Goal: Transaction & Acquisition: Purchase product/service

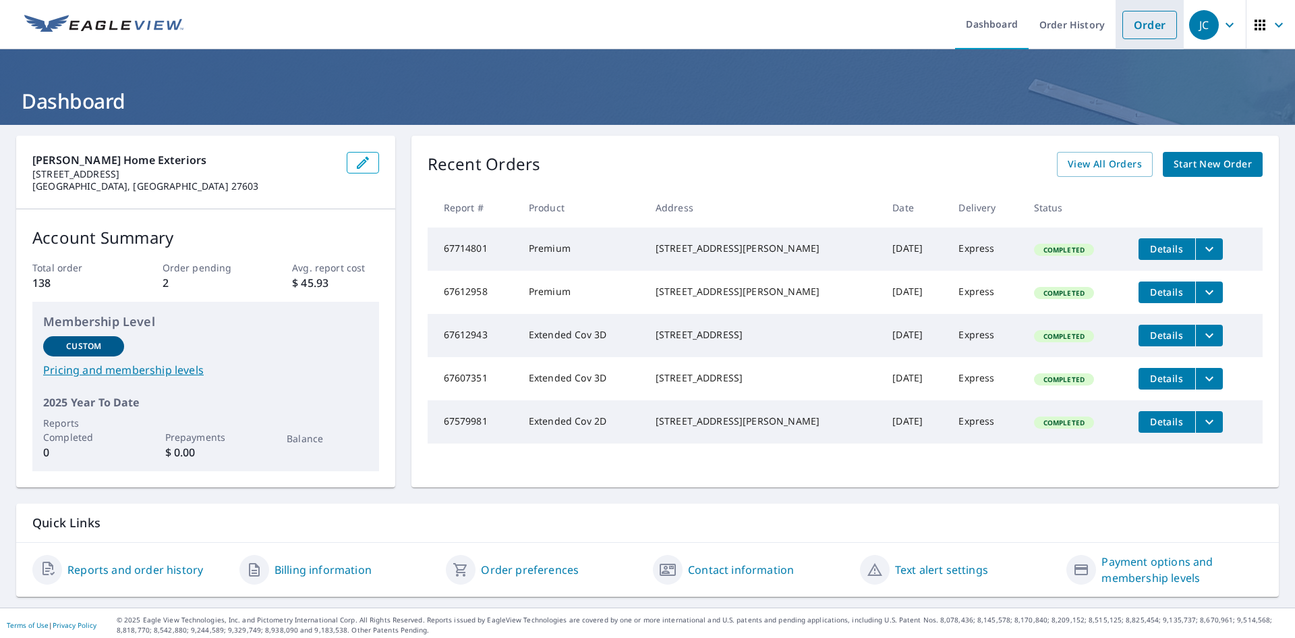
click at [1131, 26] on link "Order" at bounding box center [1150, 25] width 55 height 28
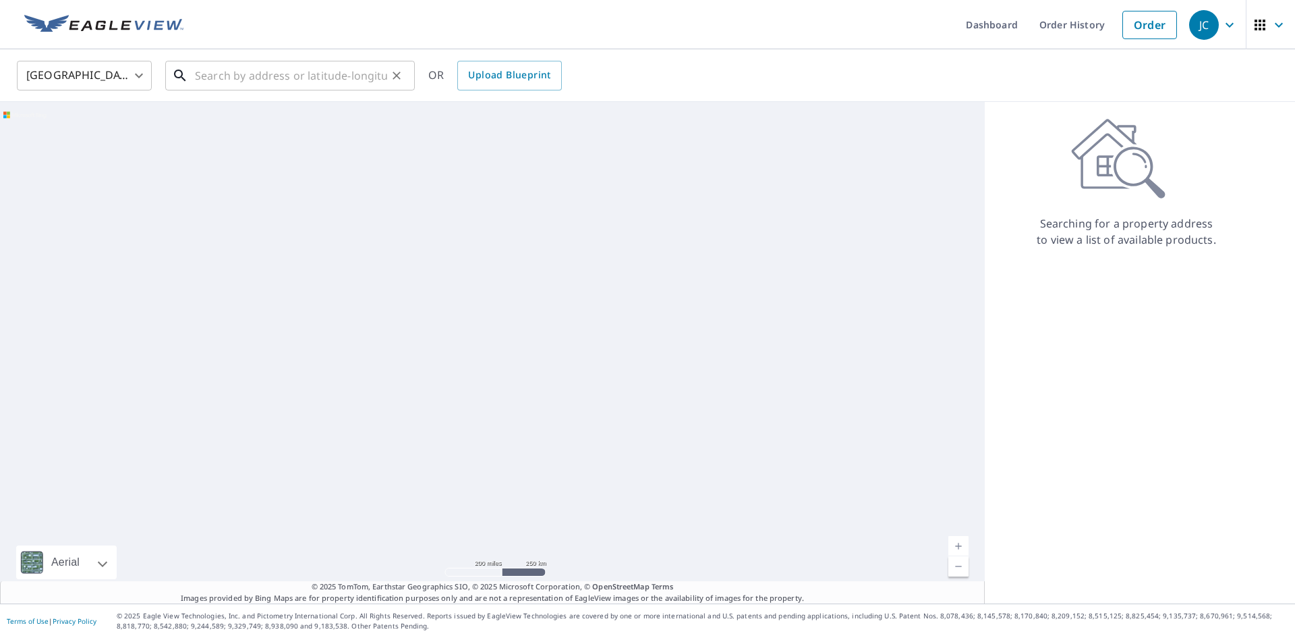
click at [289, 84] on input "text" at bounding box center [291, 76] width 192 height 38
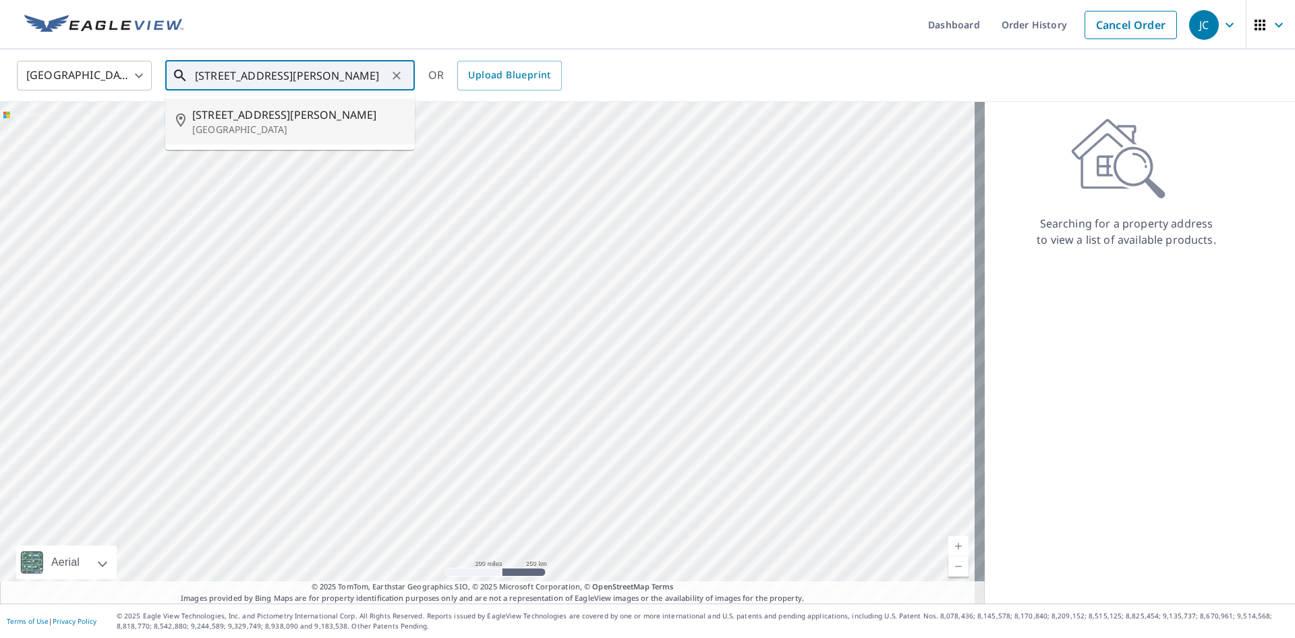
click at [308, 130] on p "[GEOGRAPHIC_DATA]" at bounding box center [298, 129] width 212 height 13
type input "[STREET_ADDRESS][PERSON_NAME]"
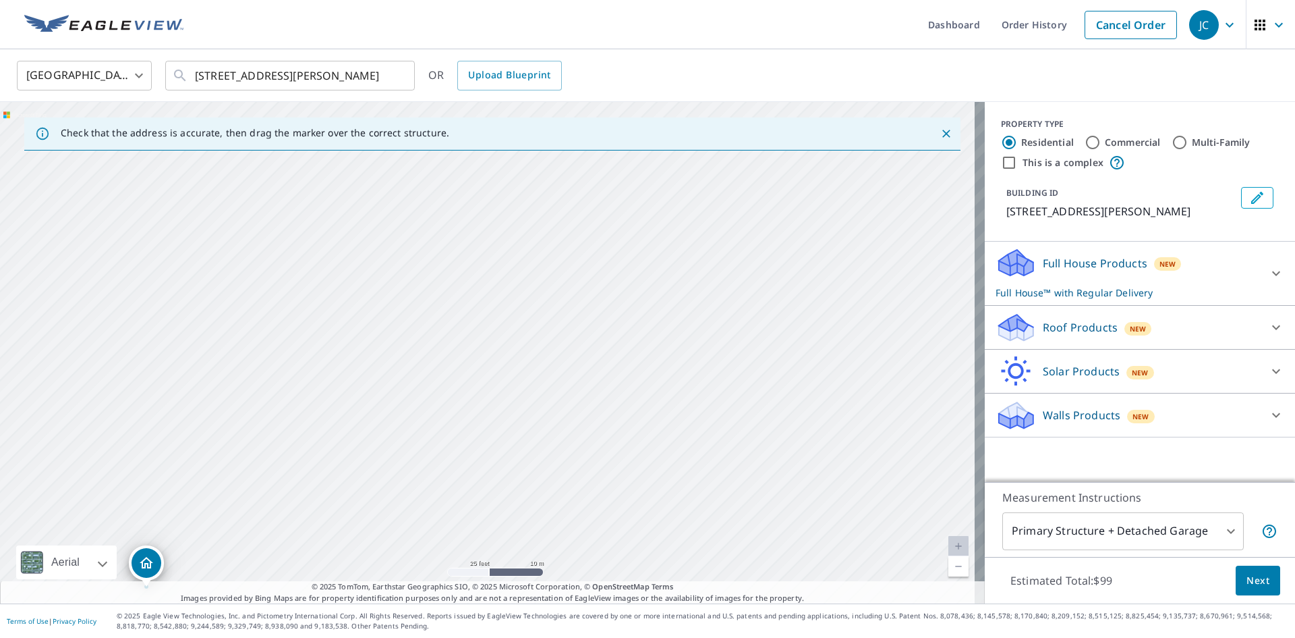
drag, startPoint x: 572, startPoint y: 383, endPoint x: 428, endPoint y: 468, distance: 167.3
click at [426, 473] on div "[STREET_ADDRESS][PERSON_NAME]" at bounding box center [492, 352] width 985 height 501
drag, startPoint x: 450, startPoint y: 339, endPoint x: 448, endPoint y: 355, distance: 16.3
click at [448, 355] on div "[STREET_ADDRESS][PERSON_NAME]" at bounding box center [492, 352] width 985 height 501
click at [1172, 150] on input "Multi-Family" at bounding box center [1180, 142] width 16 height 16
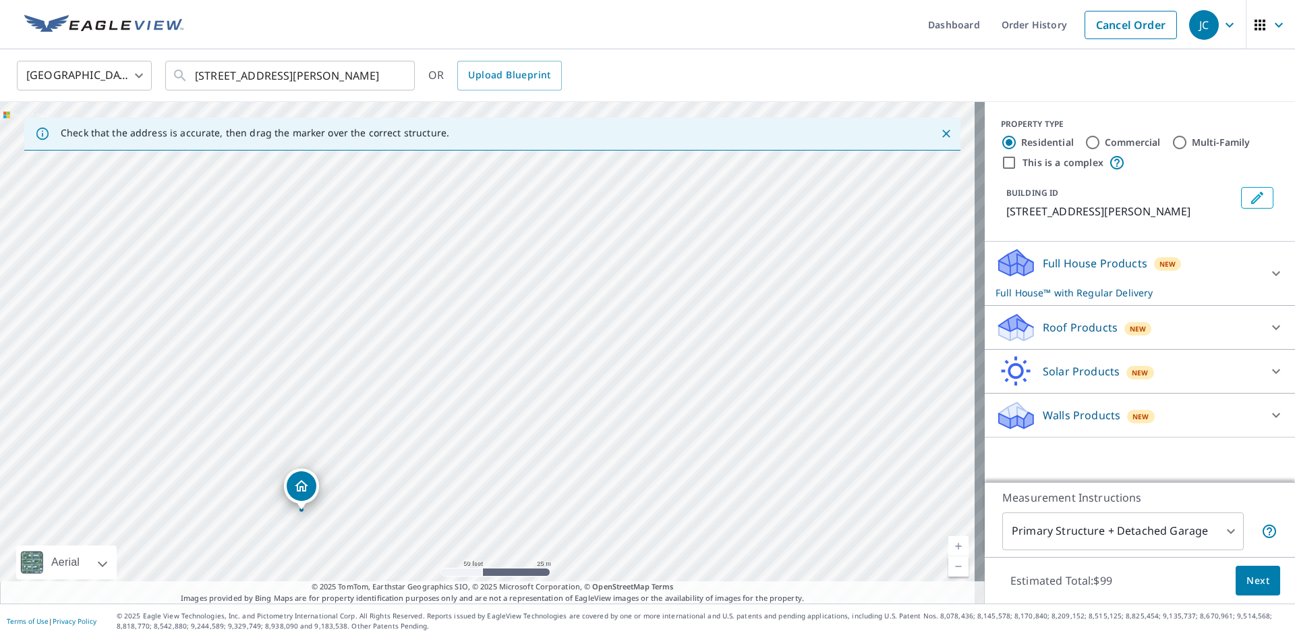
radio input "true"
type input "2"
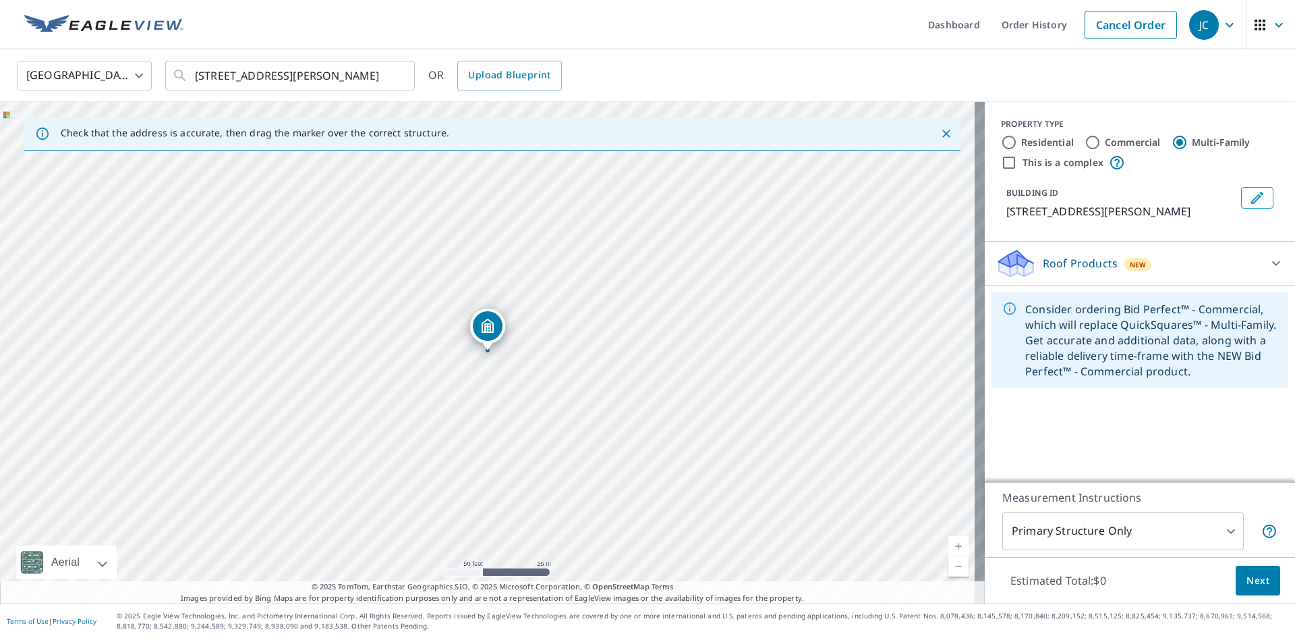
click at [1005, 140] on input "Residential" at bounding box center [1009, 142] width 16 height 16
radio input "true"
type input "1"
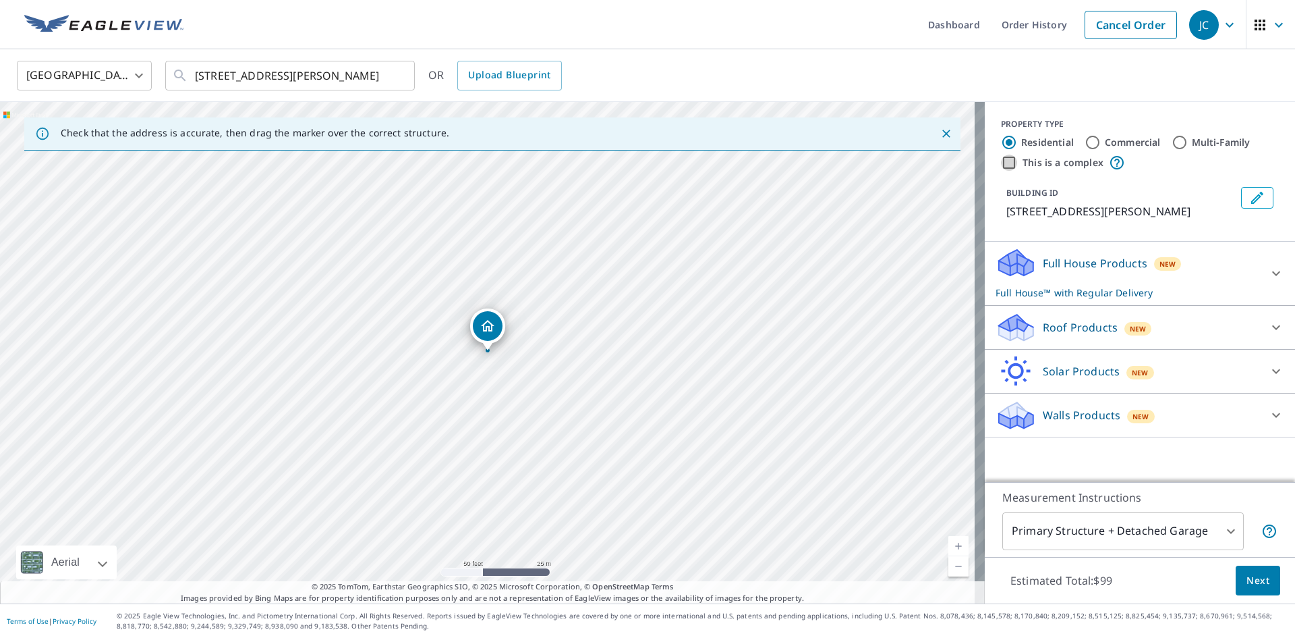
click at [1004, 165] on input "This is a complex" at bounding box center [1009, 163] width 16 height 16
checkbox input "true"
radio input "false"
radio input "true"
type input "4"
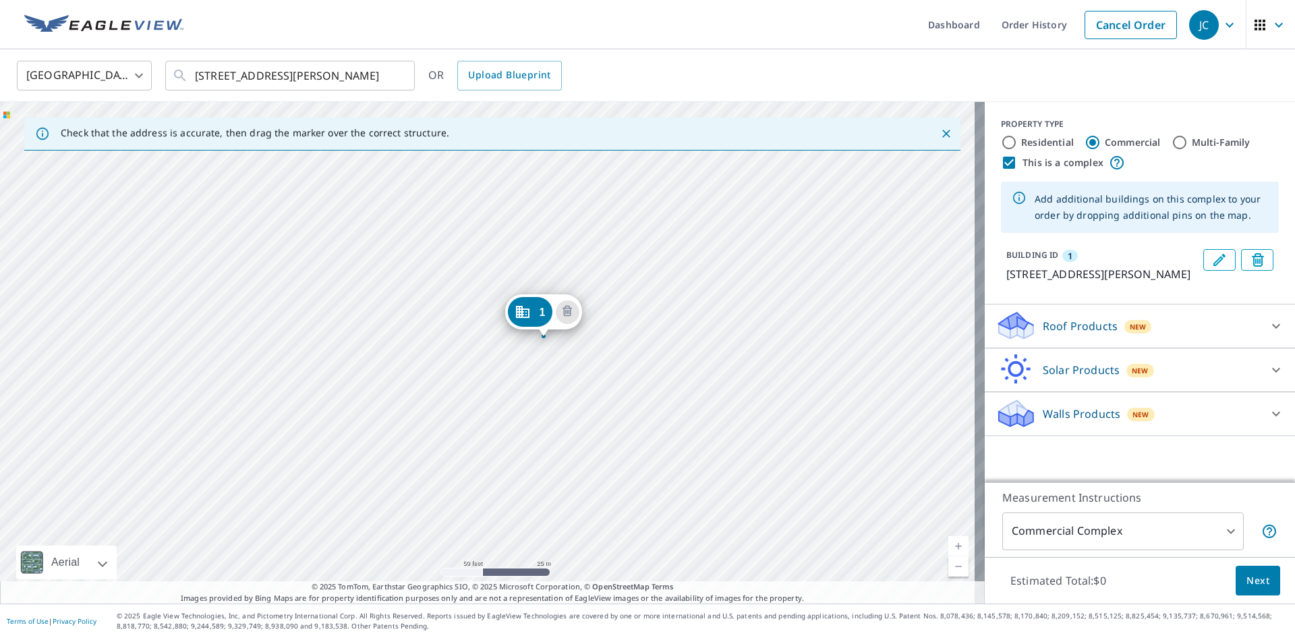
drag, startPoint x: 692, startPoint y: 298, endPoint x: 748, endPoint y: 284, distance: 57.8
click at [748, 284] on div "[STREET_ADDRESS][PERSON_NAME]" at bounding box center [492, 352] width 985 height 501
drag, startPoint x: 540, startPoint y: 316, endPoint x: 267, endPoint y: 356, distance: 276.7
drag, startPoint x: 663, startPoint y: 326, endPoint x: 642, endPoint y: 341, distance: 26.0
click at [642, 341] on div "1 [STREET_ADDRESS][PERSON_NAME]" at bounding box center [492, 352] width 985 height 501
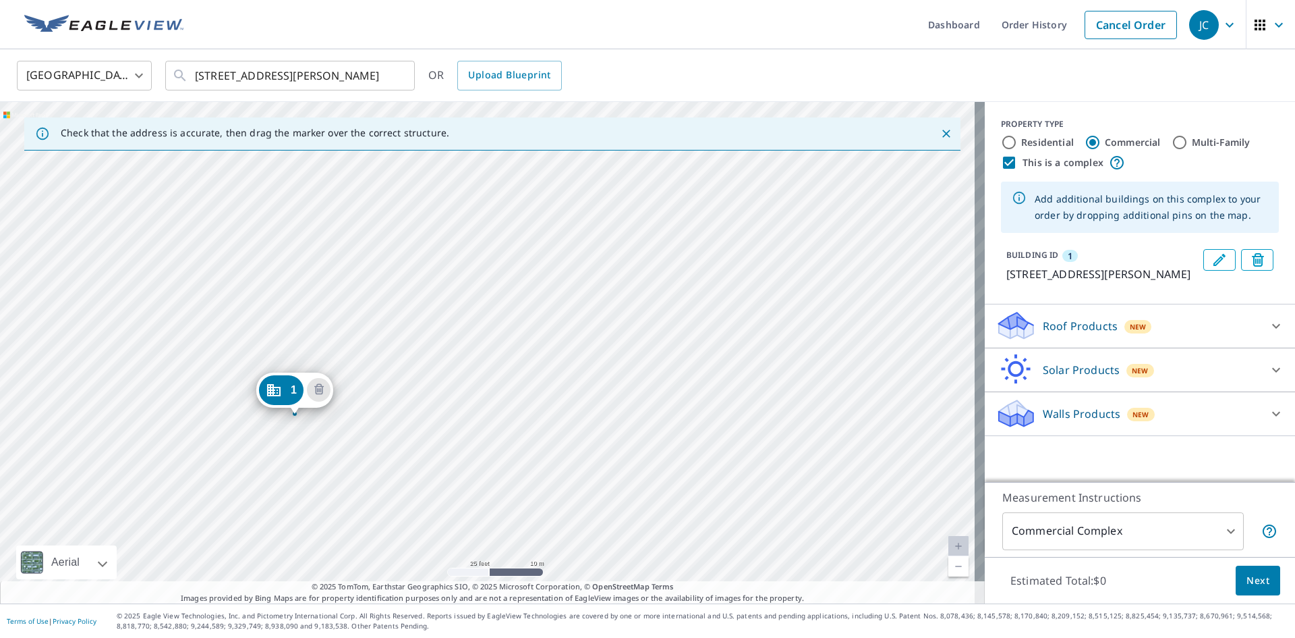
drag, startPoint x: 727, startPoint y: 335, endPoint x: 526, endPoint y: 377, distance: 206.2
click at [526, 377] on div "1 [STREET_ADDRESS][PERSON_NAME]" at bounding box center [492, 352] width 985 height 501
click at [484, 248] on div "1 [STREET_ADDRESS][PERSON_NAME]" at bounding box center [492, 352] width 985 height 501
click at [461, 236] on div "1 [STREET_ADDRESS][PERSON_NAME]" at bounding box center [492, 352] width 985 height 501
click at [461, 235] on div "1 [STREET_ADDRESS][PERSON_NAME]" at bounding box center [492, 352] width 985 height 501
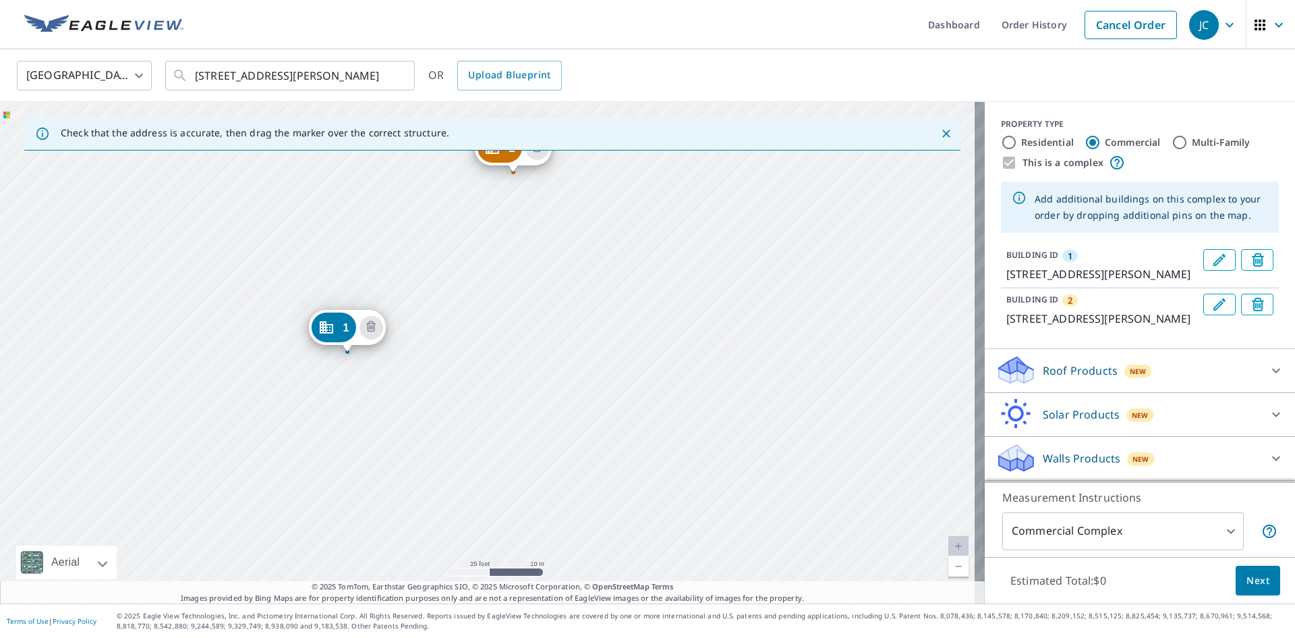
drag, startPoint x: 609, startPoint y: 291, endPoint x: 469, endPoint y: 292, distance: 140.3
click at [469, 292] on div "2 [STREET_ADDRESS][PERSON_NAME] 1 [STREET_ADDRESS][PERSON_NAME]" at bounding box center [492, 352] width 985 height 501
click at [519, 486] on div "2 [STREET_ADDRESS][PERSON_NAME] 1 [STREET_ADDRESS][PERSON_NAME]" at bounding box center [492, 352] width 985 height 501
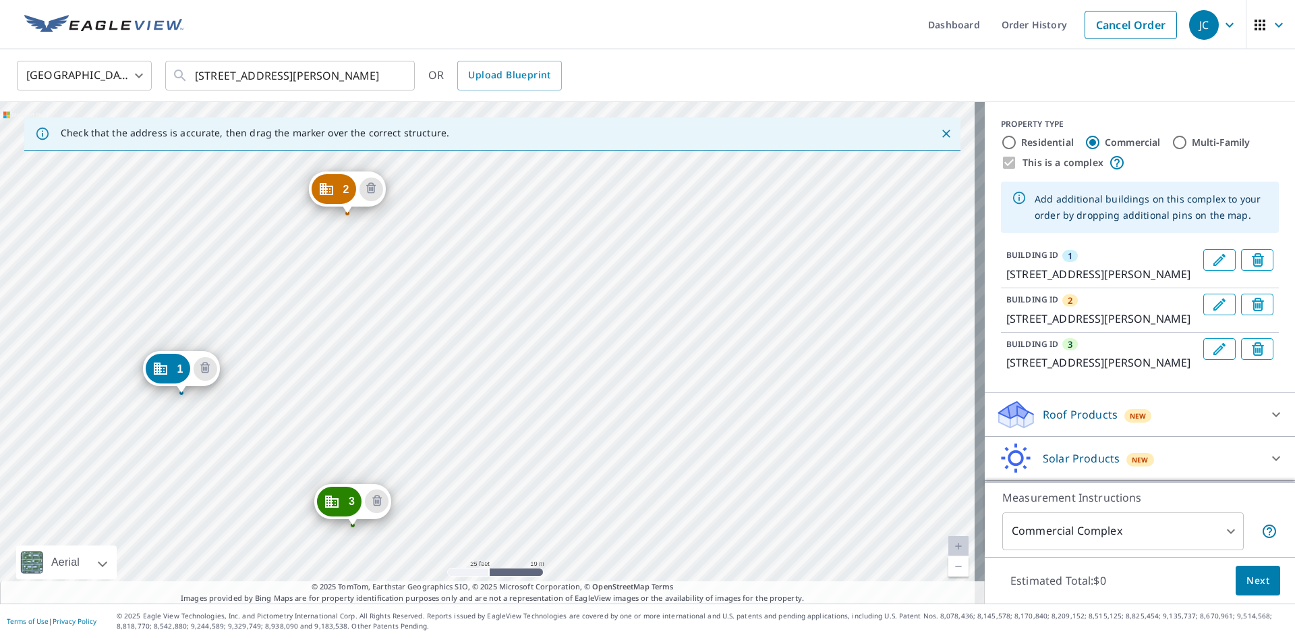
drag, startPoint x: 802, startPoint y: 425, endPoint x: 496, endPoint y: 468, distance: 309.3
click at [496, 468] on div "2 [STREET_ADDRESS][PERSON_NAME] 3 [STREET_ADDRESS][PERSON_NAME] 1 [STREET_ADDRE…" at bounding box center [492, 352] width 985 height 501
click at [614, 416] on div "2 [STREET_ADDRESS][PERSON_NAME] 3 [STREET_ADDRESS][PERSON_NAME] 1 [STREET_ADDRE…" at bounding box center [492, 352] width 985 height 501
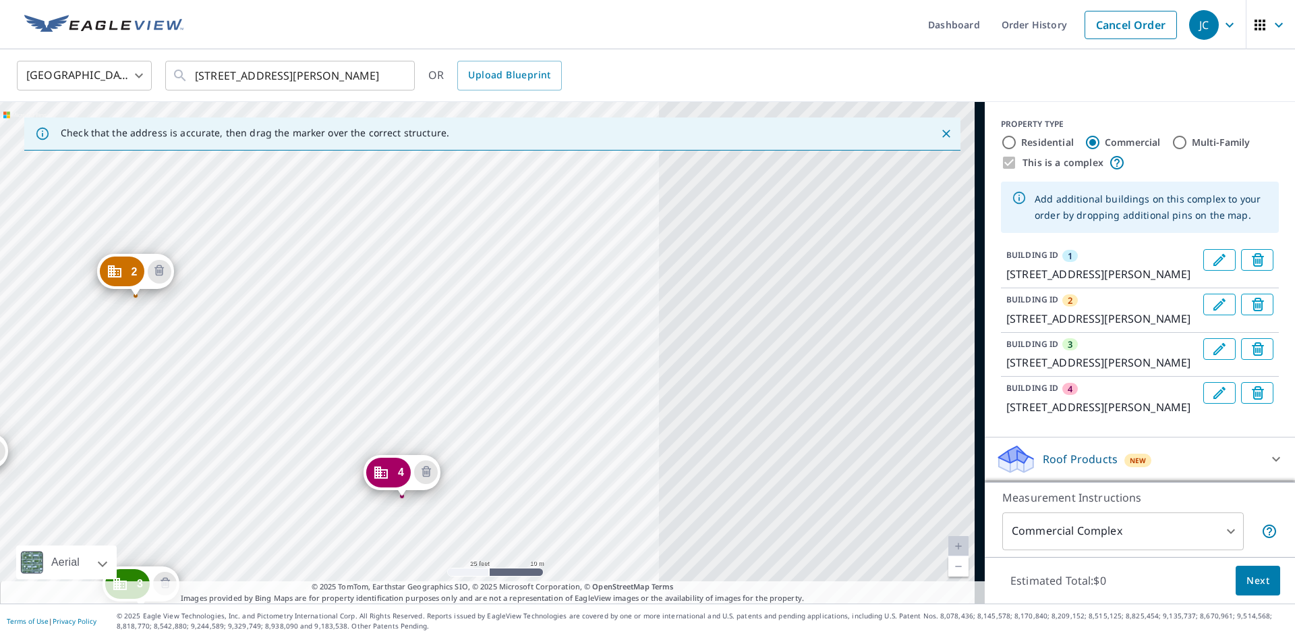
drag, startPoint x: 814, startPoint y: 359, endPoint x: 296, endPoint y: 484, distance: 533.0
click at [296, 484] on div "2 [STREET_ADDRESS][PERSON_NAME] 3 [STREET_ADDRESS][PERSON_NAME] 4 [STREET_ADDRE…" at bounding box center [492, 352] width 985 height 501
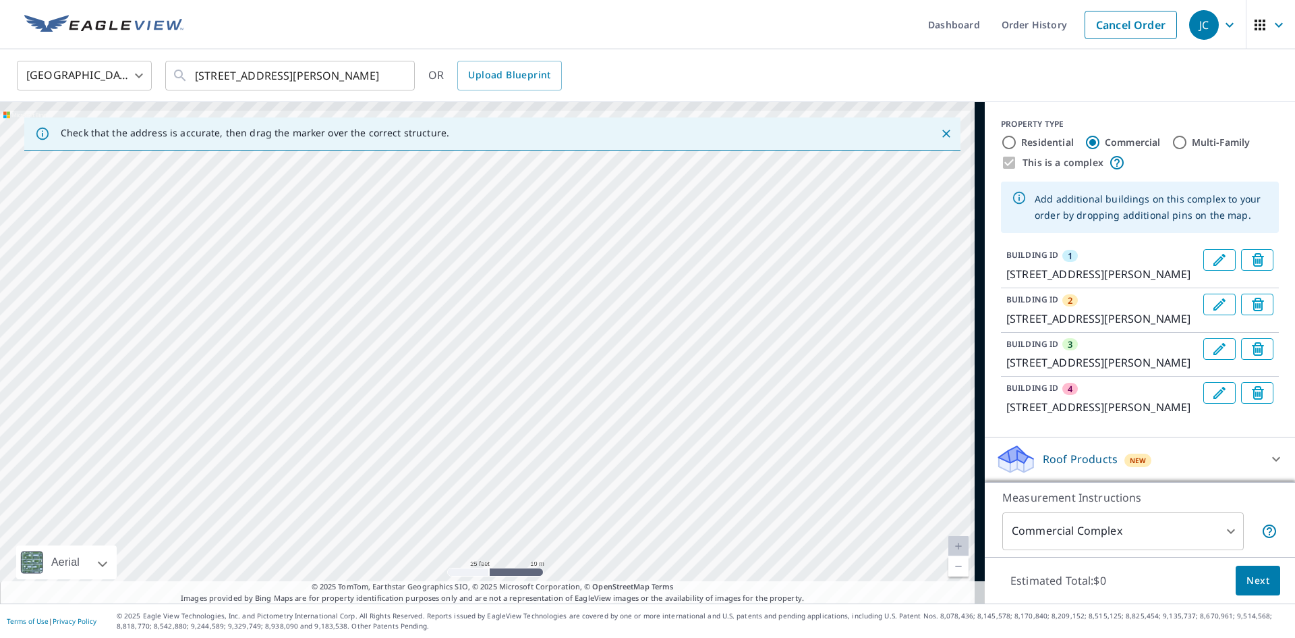
drag, startPoint x: 531, startPoint y: 261, endPoint x: 325, endPoint y: 472, distance: 295.3
click at [325, 472] on div "2 [STREET_ADDRESS][PERSON_NAME] 3 [STREET_ADDRESS][PERSON_NAME] 4 [STREET_ADDRE…" at bounding box center [492, 352] width 985 height 501
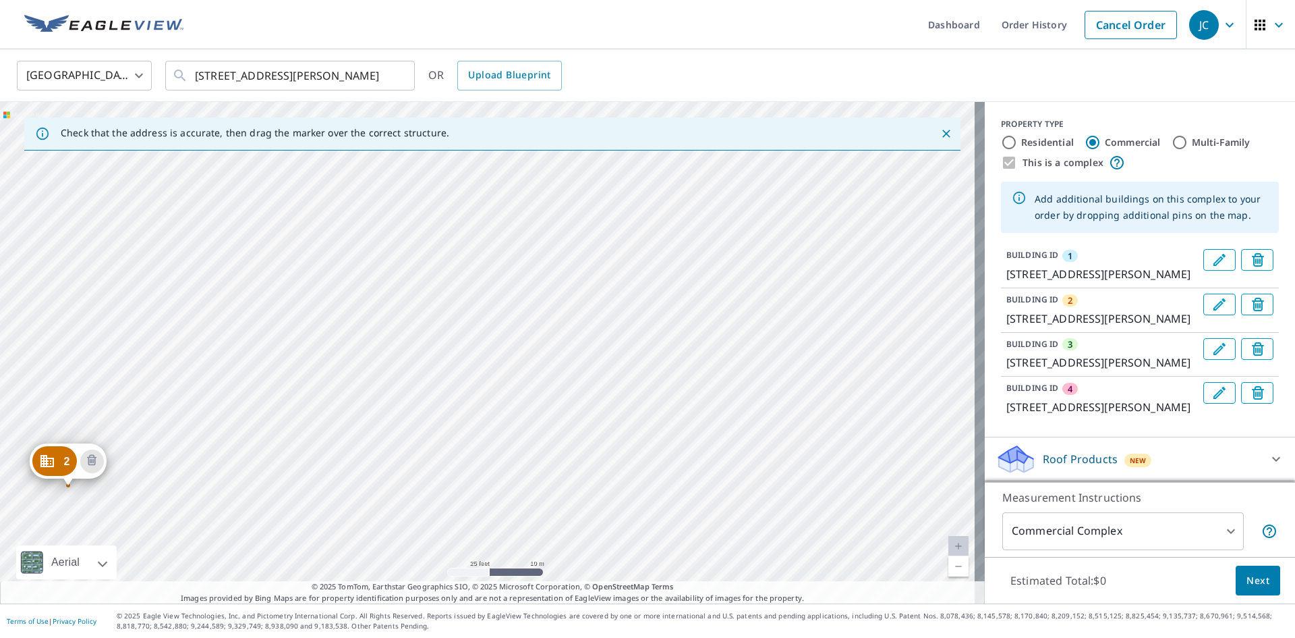
drag, startPoint x: 706, startPoint y: 289, endPoint x: 576, endPoint y: 439, distance: 198.9
click at [576, 439] on div "2 [STREET_ADDRESS][PERSON_NAME] 3 [STREET_ADDRESS][PERSON_NAME] 4 [STREET_ADDRE…" at bounding box center [492, 352] width 985 height 501
click at [439, 338] on div "2 [STREET_ADDRESS][PERSON_NAME] 3 [STREET_ADDRESS][PERSON_NAME] 4 [STREET_ADDRE…" at bounding box center [492, 352] width 985 height 501
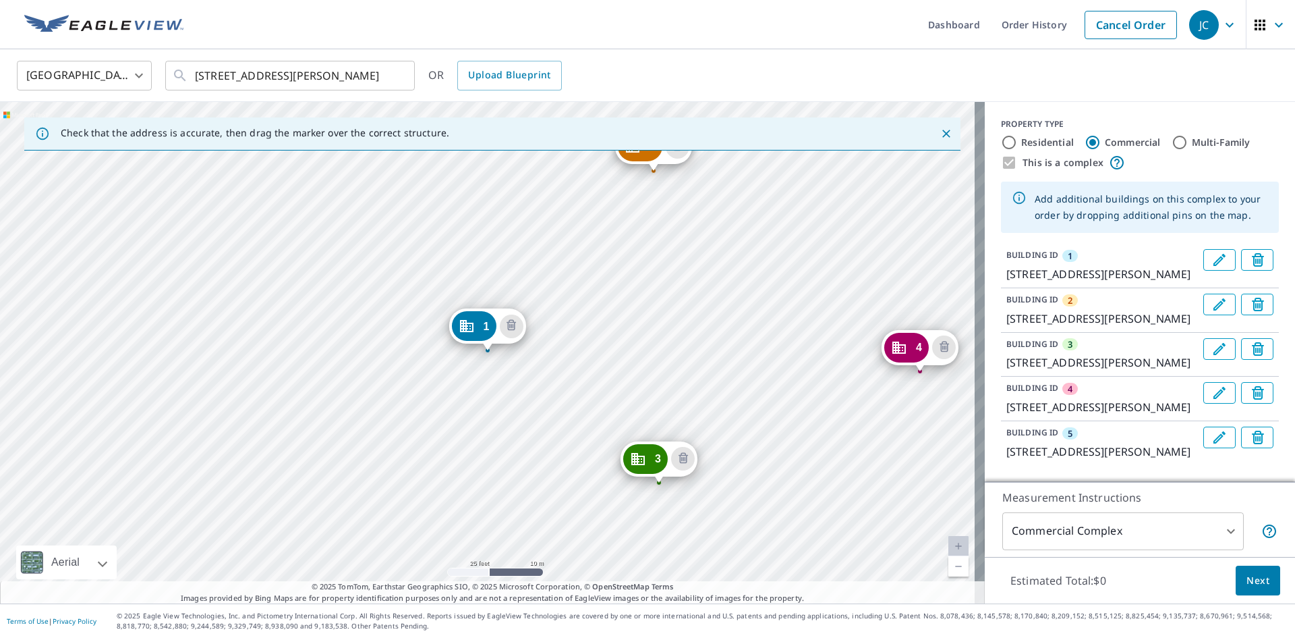
drag, startPoint x: 694, startPoint y: 398, endPoint x: 260, endPoint y: 535, distance: 454.9
click at [260, 535] on div "2 [STREET_ADDRESS][PERSON_NAME] 3 [STREET_ADDRESS][PERSON_NAME] 4 [STREET_ADDRE…" at bounding box center [492, 352] width 985 height 501
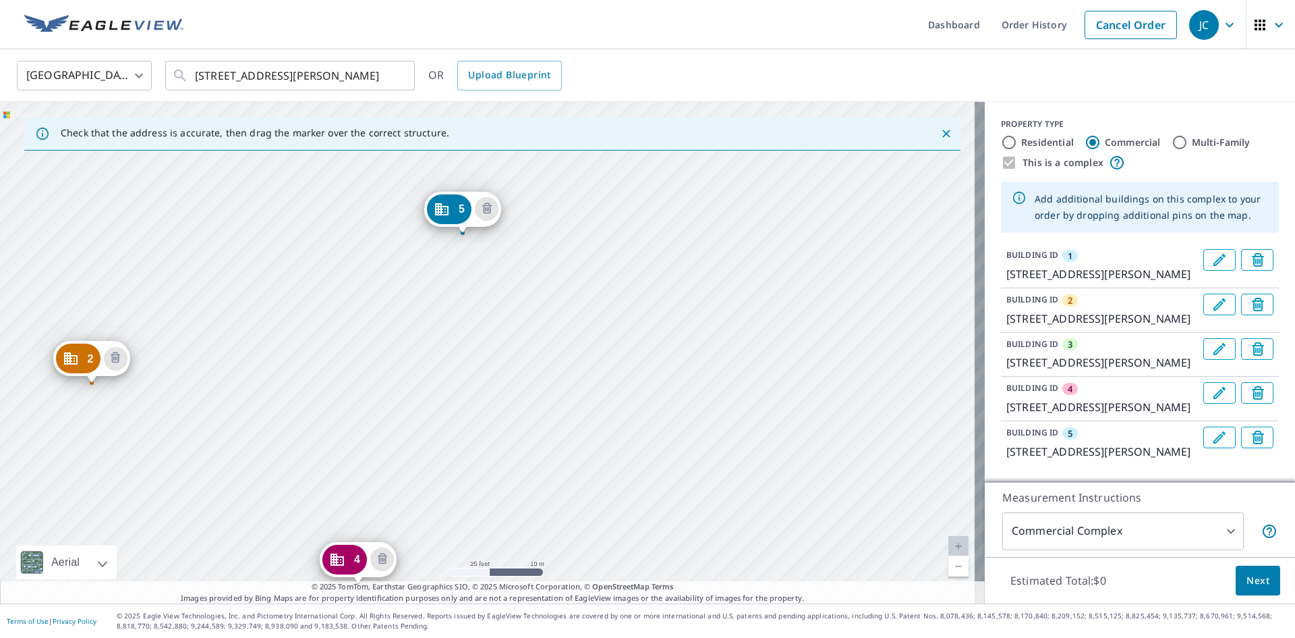
drag, startPoint x: 719, startPoint y: 314, endPoint x: 591, endPoint y: 389, distance: 148.5
click at [591, 389] on div "2 [STREET_ADDRESS][PERSON_NAME] 3 [STREET_ADDRESS][PERSON_NAME] 4 [STREET_ADDRE…" at bounding box center [492, 352] width 985 height 501
click at [603, 410] on div "2 [STREET_ADDRESS][PERSON_NAME] 3 [STREET_ADDRESS][PERSON_NAME] 4 [STREET_ADDRE…" at bounding box center [492, 352] width 985 height 501
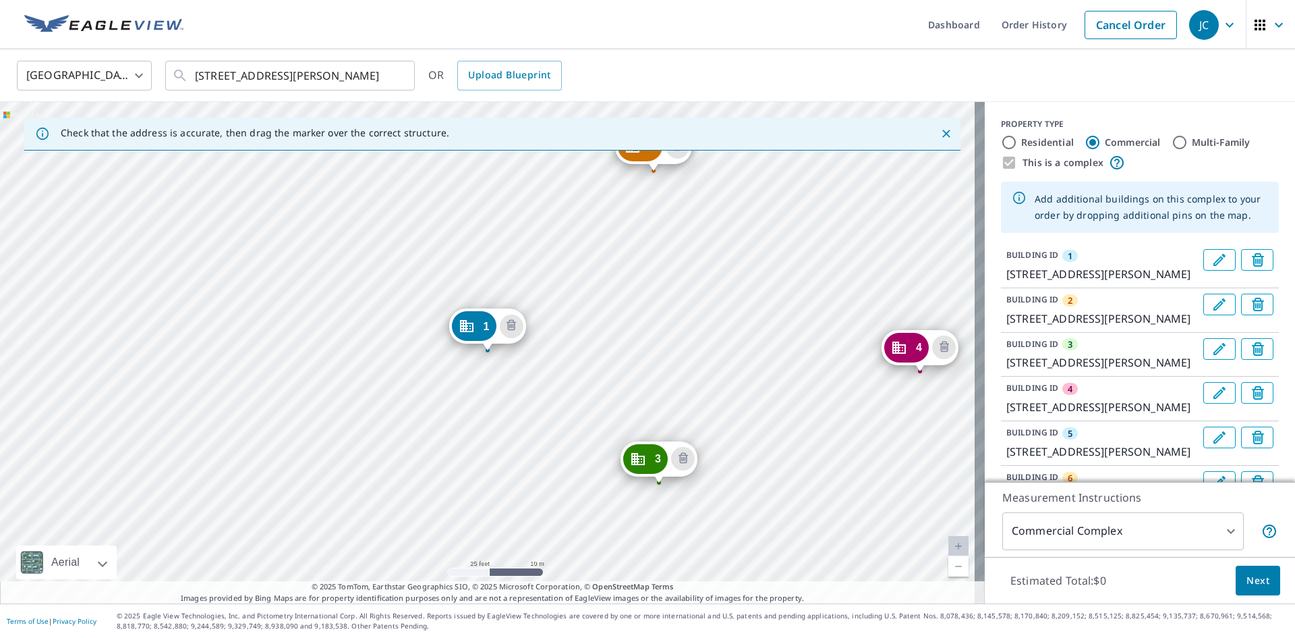
drag, startPoint x: 752, startPoint y: 293, endPoint x: 383, endPoint y: 431, distance: 394.1
click at [352, 459] on div "2 [STREET_ADDRESS][PERSON_NAME] 3 [STREET_ADDRESS][PERSON_NAME] 4 1903 [PERSON_…" at bounding box center [492, 352] width 985 height 501
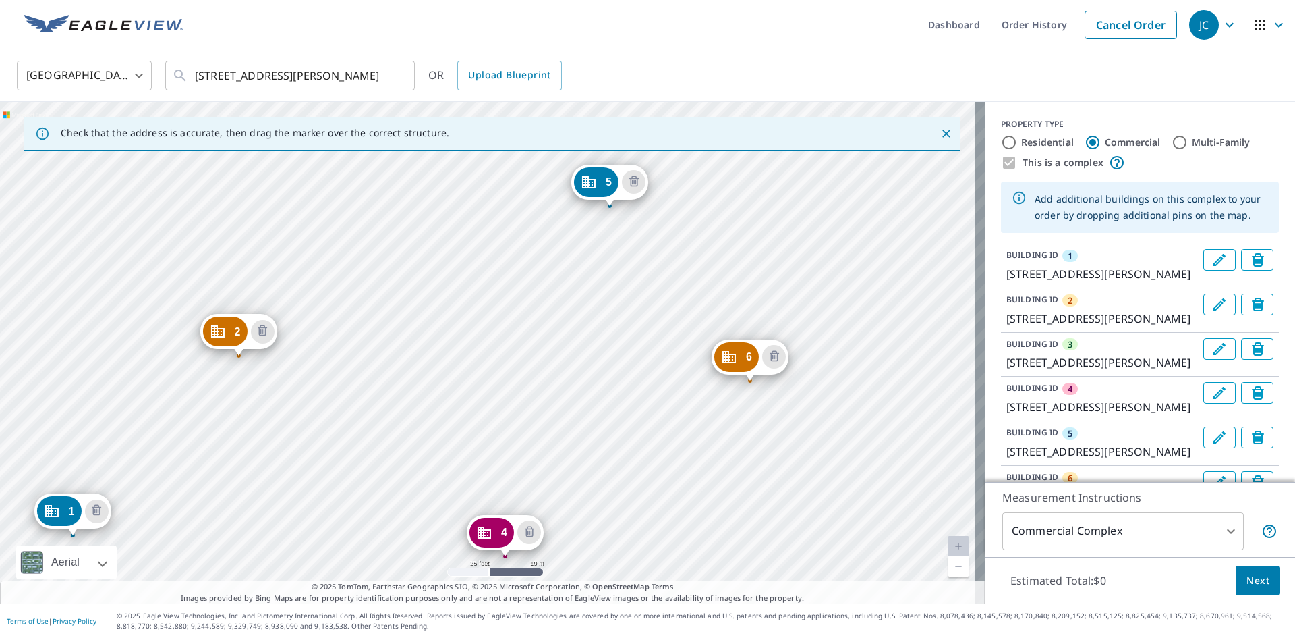
drag, startPoint x: 782, startPoint y: 254, endPoint x: 769, endPoint y: 273, distance: 22.7
click at [769, 273] on div "2 [STREET_ADDRESS][PERSON_NAME] 3 [STREET_ADDRESS][PERSON_NAME] 4 1903 [PERSON_…" at bounding box center [492, 352] width 985 height 501
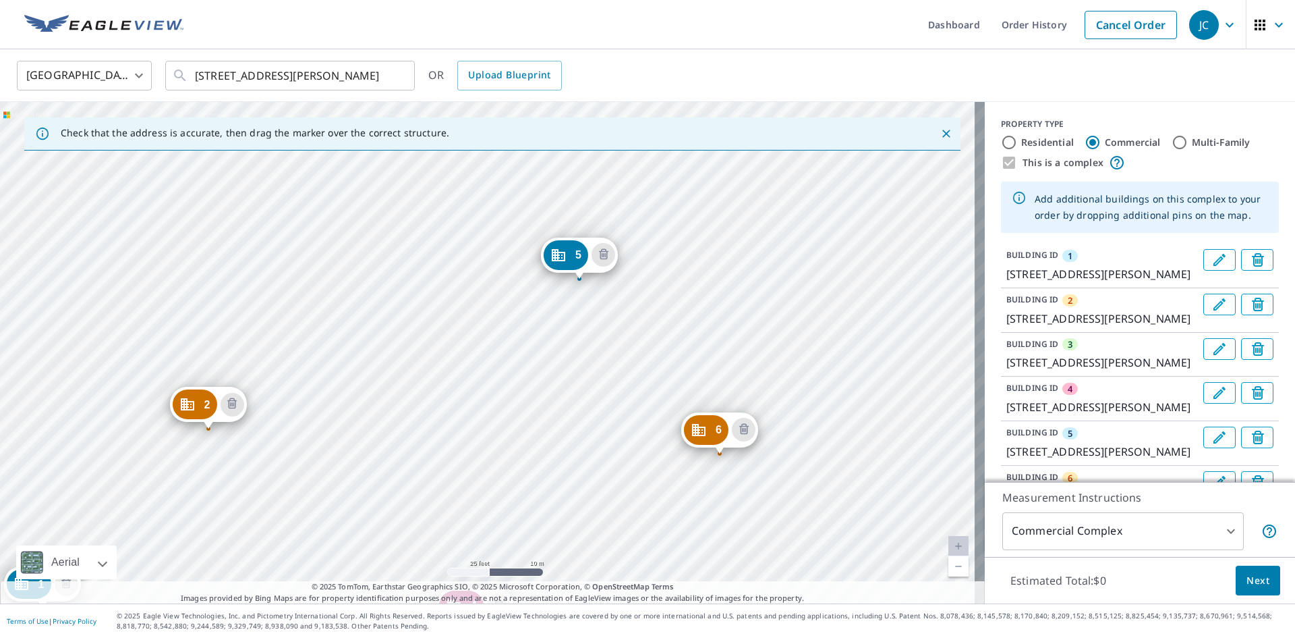
drag, startPoint x: 524, startPoint y: 351, endPoint x: 493, endPoint y: 424, distance: 79.2
click at [493, 424] on div "2 [STREET_ADDRESS][PERSON_NAME] 3 [STREET_ADDRESS][PERSON_NAME] 4 1903 [PERSON_…" at bounding box center [492, 352] width 985 height 501
drag, startPoint x: 589, startPoint y: 251, endPoint x: 325, endPoint y: 384, distance: 295.4
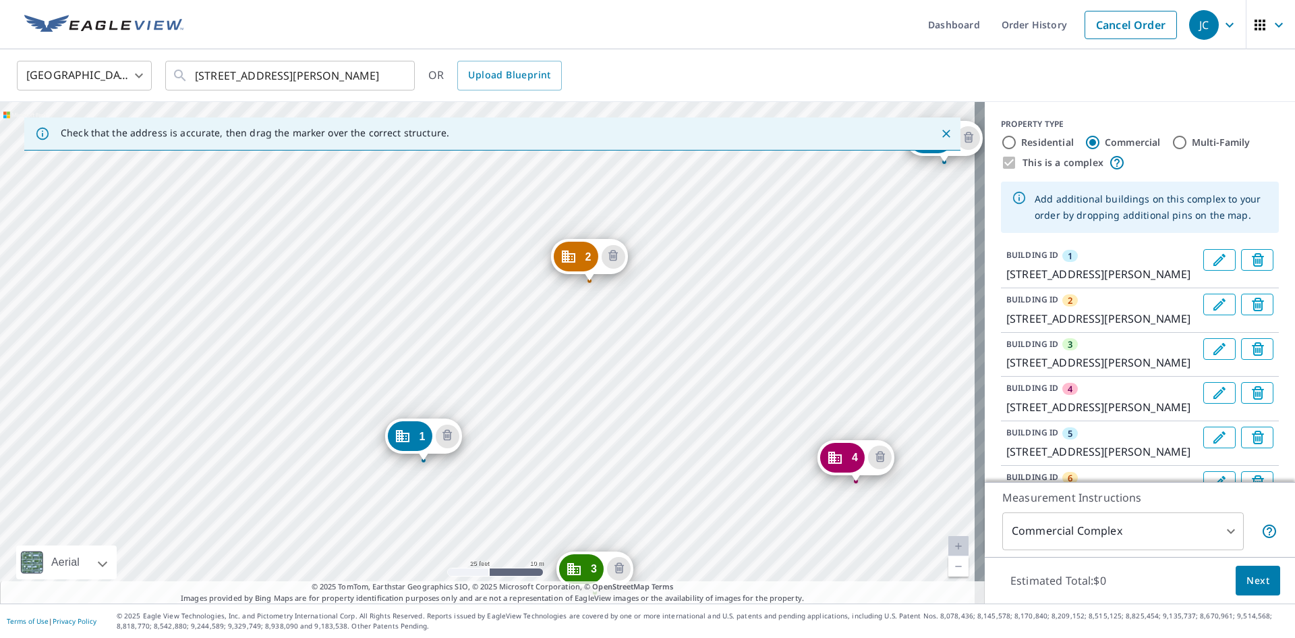
click at [545, 388] on div "2 [STREET_ADDRESS][PERSON_NAME] 3 [STREET_ADDRESS][PERSON_NAME] 4 1903 [PERSON_…" at bounding box center [492, 352] width 985 height 501
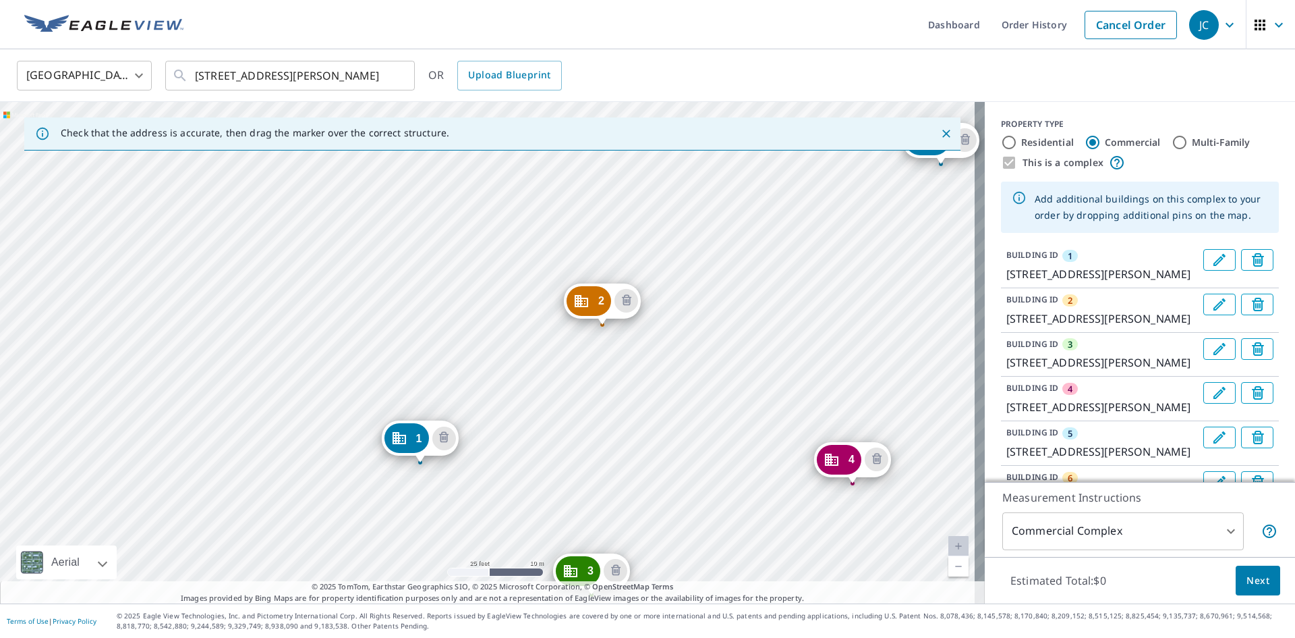
drag, startPoint x: 597, startPoint y: 252, endPoint x: 613, endPoint y: 294, distance: 44.9
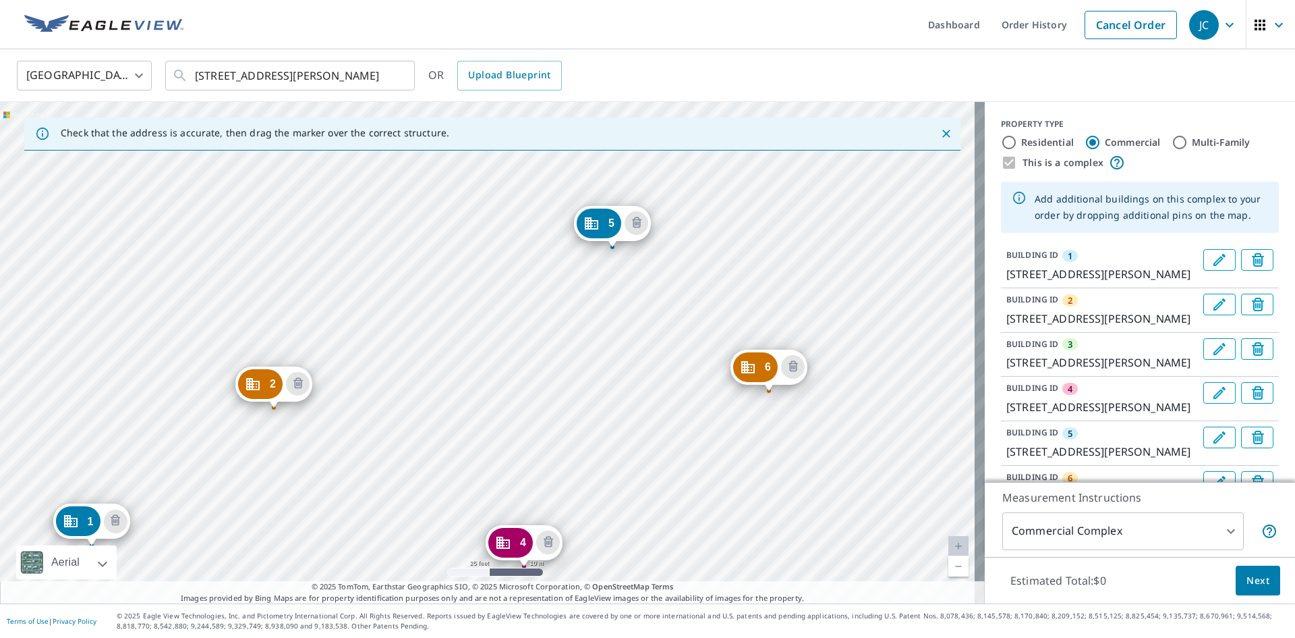
click at [426, 433] on div "2 1882 [PERSON_NAME][GEOGRAPHIC_DATA] 3 [STREET_ADDRESS][PERSON_NAME] 4 1903 [P…" at bounding box center [492, 352] width 985 height 501
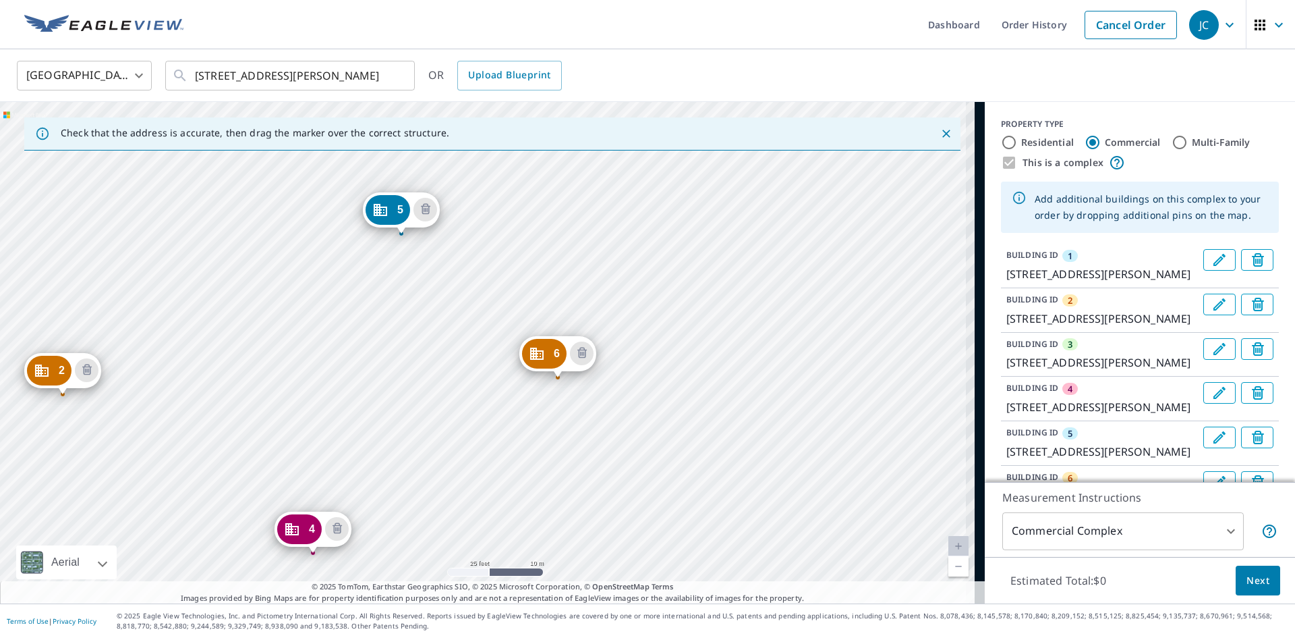
drag, startPoint x: 676, startPoint y: 364, endPoint x: 465, endPoint y: 350, distance: 211.6
click at [465, 350] on div "2 1882 [PERSON_NAME][GEOGRAPHIC_DATA] 3 [STREET_ADDRESS][PERSON_NAME] 4 1903 [P…" at bounding box center [492, 352] width 985 height 501
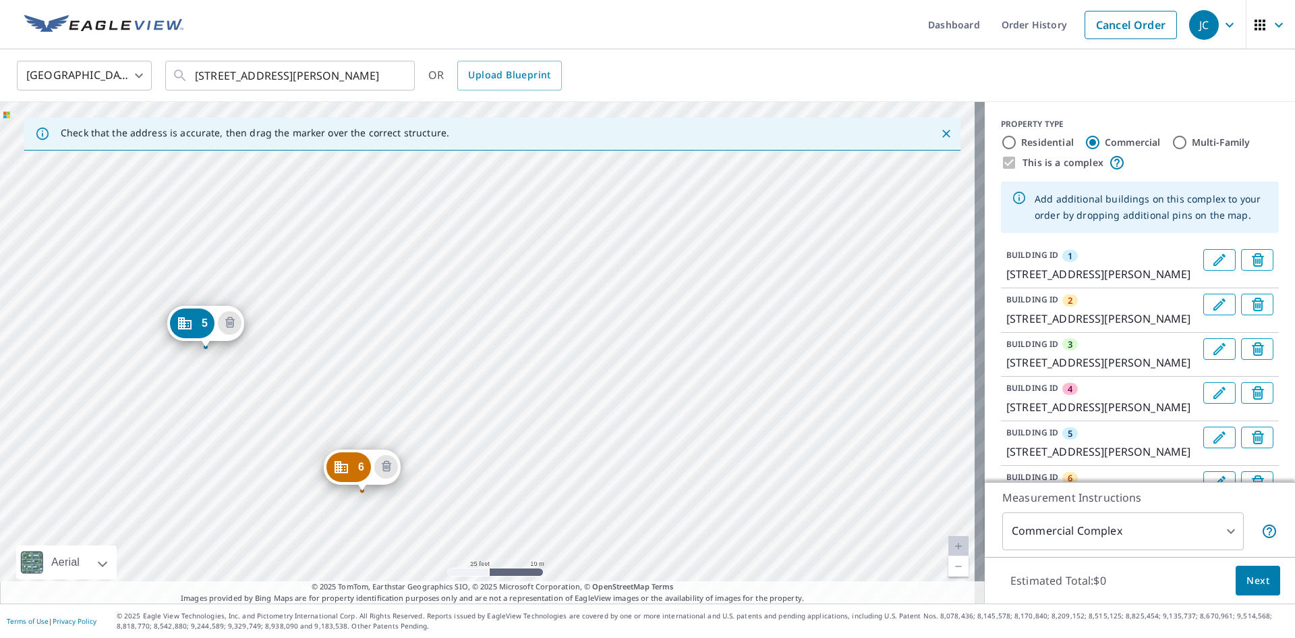
drag, startPoint x: 584, startPoint y: 347, endPoint x: 997, endPoint y: 138, distance: 462.9
click at [993, 140] on div "Check that the address is accurate, then drag the marker over the correct struc…" at bounding box center [647, 352] width 1295 height 501
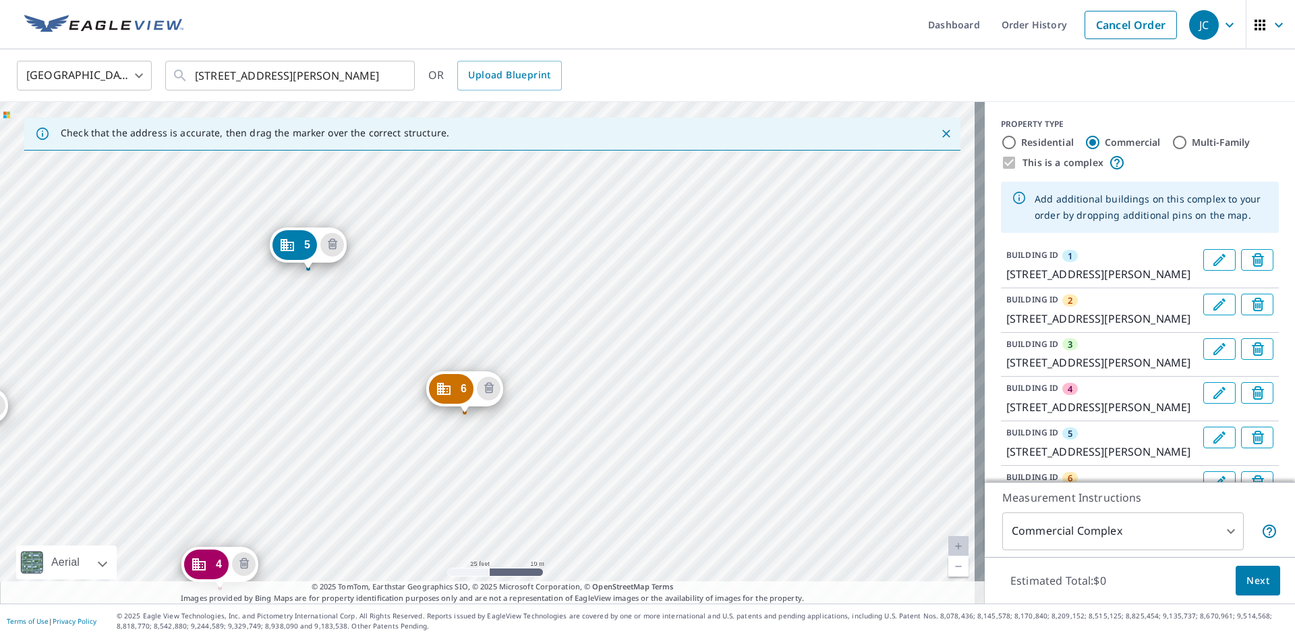
click at [683, 271] on div "2 1882 [PERSON_NAME][GEOGRAPHIC_DATA] 3 [STREET_ADDRESS][PERSON_NAME] 4 1903 [P…" at bounding box center [492, 352] width 985 height 501
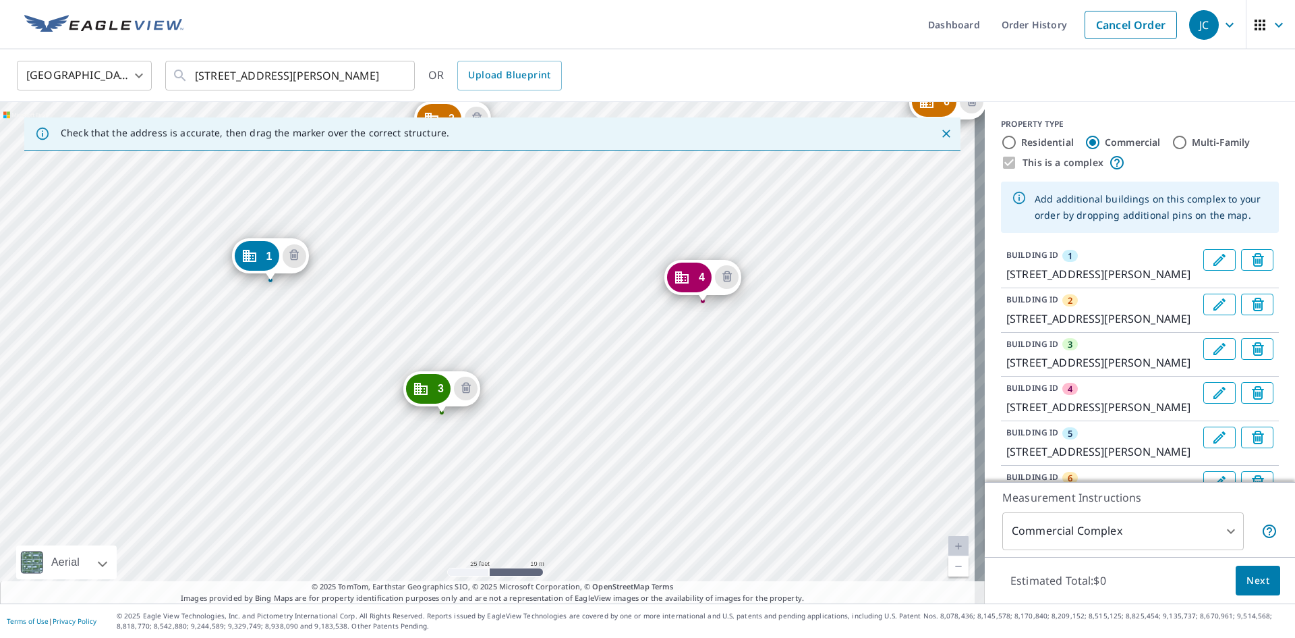
drag, startPoint x: 199, startPoint y: 447, endPoint x: 837, endPoint y: 158, distance: 700.2
click at [837, 157] on div "2 1882 [PERSON_NAME][GEOGRAPHIC_DATA] 3 [STREET_ADDRESS][PERSON_NAME] 4 1903 [P…" at bounding box center [492, 352] width 985 height 501
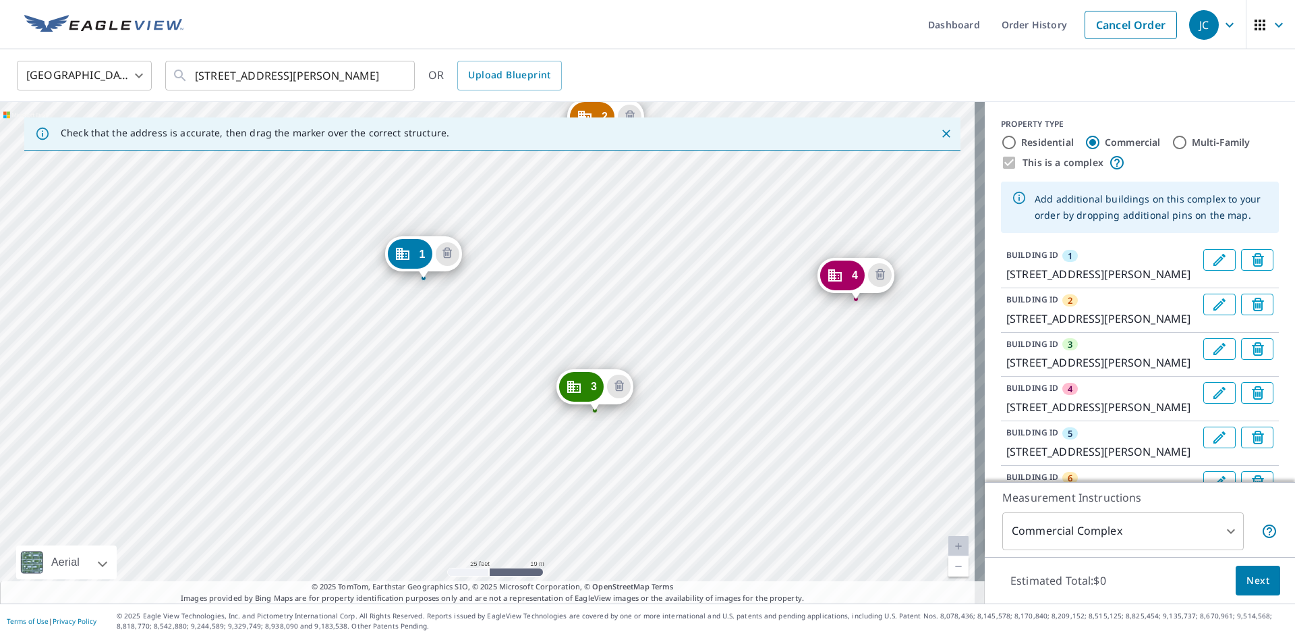
drag, startPoint x: 863, startPoint y: 231, endPoint x: 155, endPoint y: 522, distance: 766.1
click at [134, 551] on div "2 1882 [PERSON_NAME][GEOGRAPHIC_DATA] 3 [STREET_ADDRESS][PERSON_NAME] 4 1903 [P…" at bounding box center [492, 352] width 985 height 501
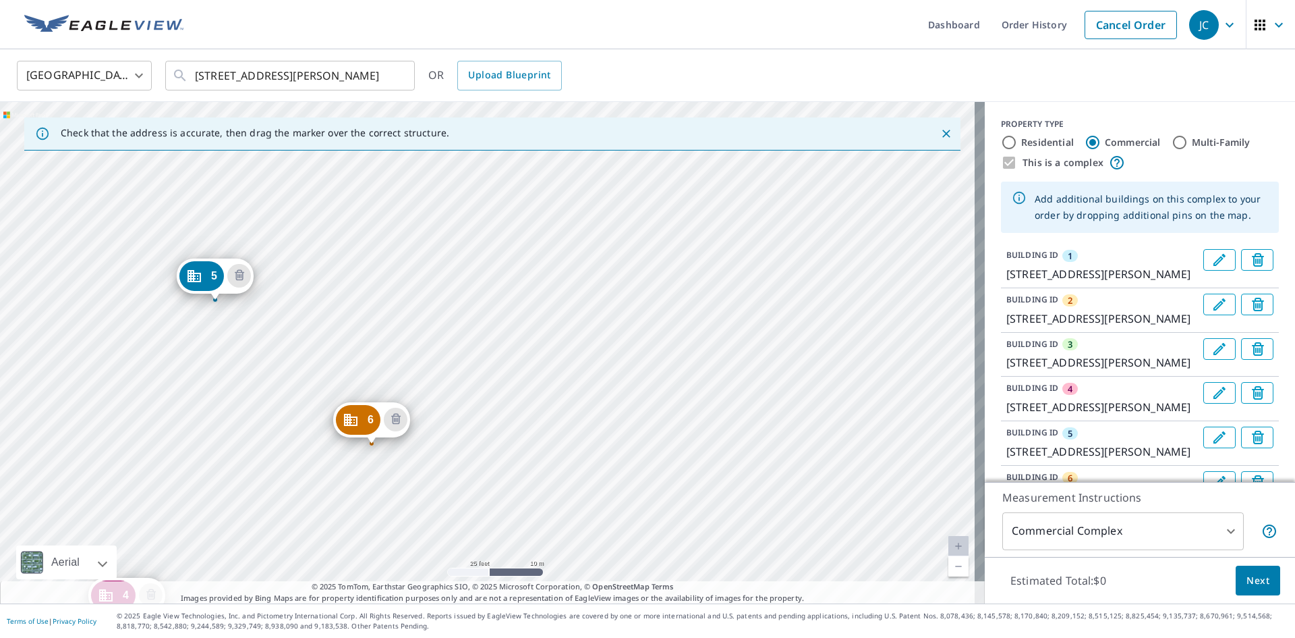
click at [616, 294] on div "2 1882 [PERSON_NAME][GEOGRAPHIC_DATA] 3 [STREET_ADDRESS][PERSON_NAME] 4 1903 [P…" at bounding box center [492, 352] width 985 height 501
click at [599, 281] on div "2 1882 [PERSON_NAME][GEOGRAPHIC_DATA] 3 [STREET_ADDRESS][PERSON_NAME] 4 1903 [P…" at bounding box center [492, 352] width 985 height 501
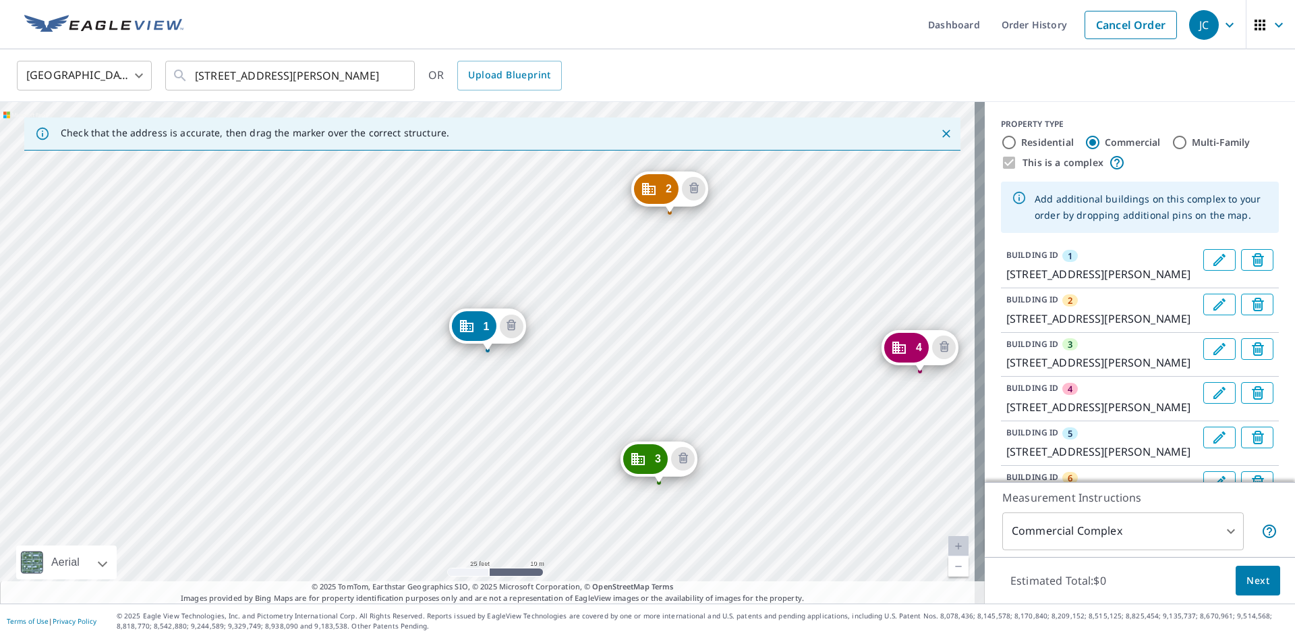
drag, startPoint x: 730, startPoint y: 269, endPoint x: 463, endPoint y: 468, distance: 333.6
click at [463, 468] on div "2 1882 [PERSON_NAME][GEOGRAPHIC_DATA] 3 [STREET_ADDRESS][PERSON_NAME] 4 1903 [P…" at bounding box center [492, 352] width 985 height 501
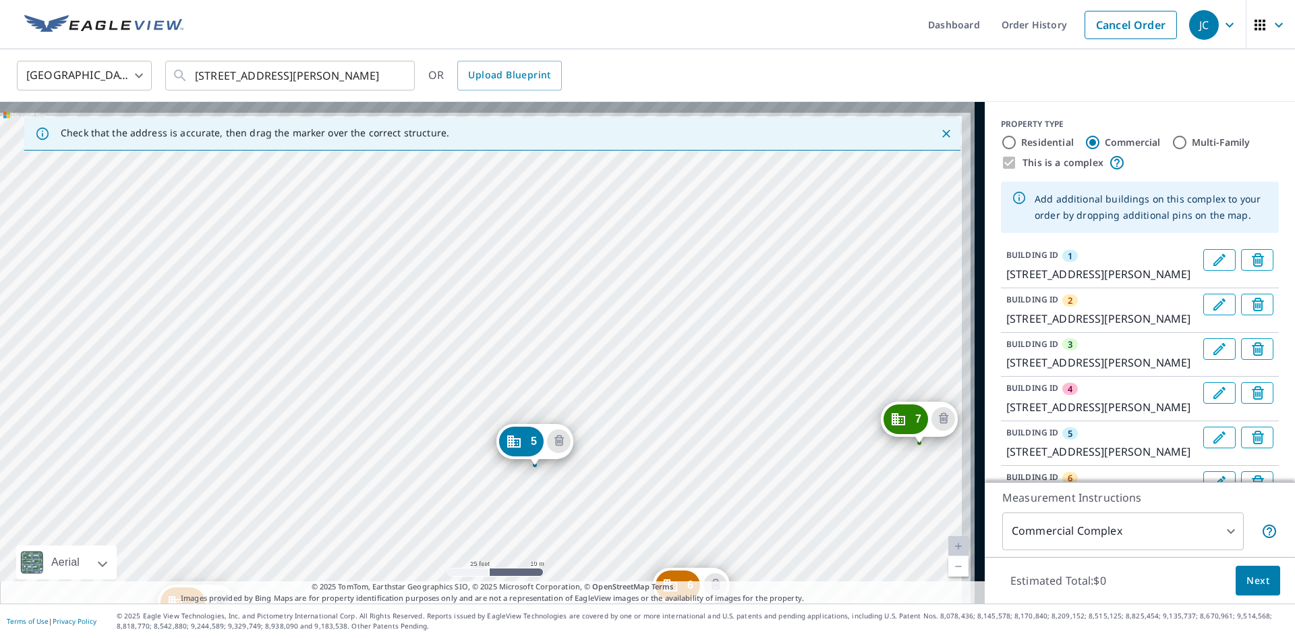
drag, startPoint x: 783, startPoint y: 270, endPoint x: 639, endPoint y: 420, distance: 208.5
click at [569, 491] on div "2 1882 [PERSON_NAME][GEOGRAPHIC_DATA] 3 [STREET_ADDRESS][PERSON_NAME] 4 1903 [P…" at bounding box center [492, 352] width 985 height 501
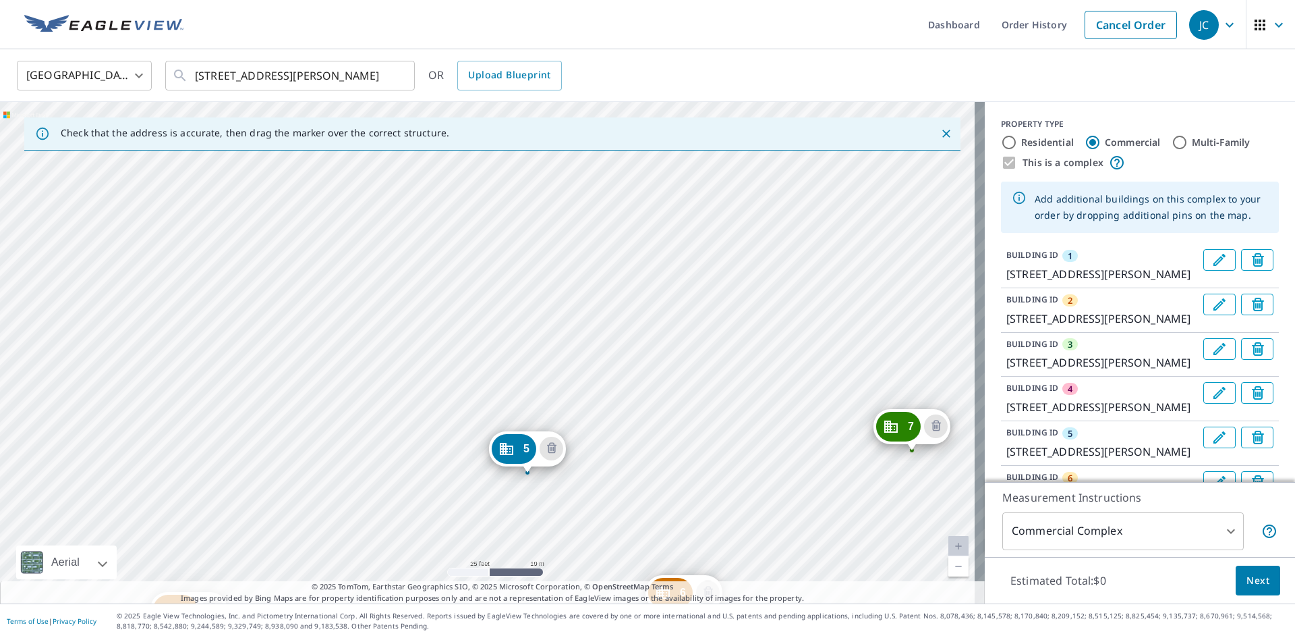
click at [765, 292] on div "2 1882 [PERSON_NAME][GEOGRAPHIC_DATA] 3 [STREET_ADDRESS][PERSON_NAME] 4 1903 [P…" at bounding box center [492, 352] width 985 height 501
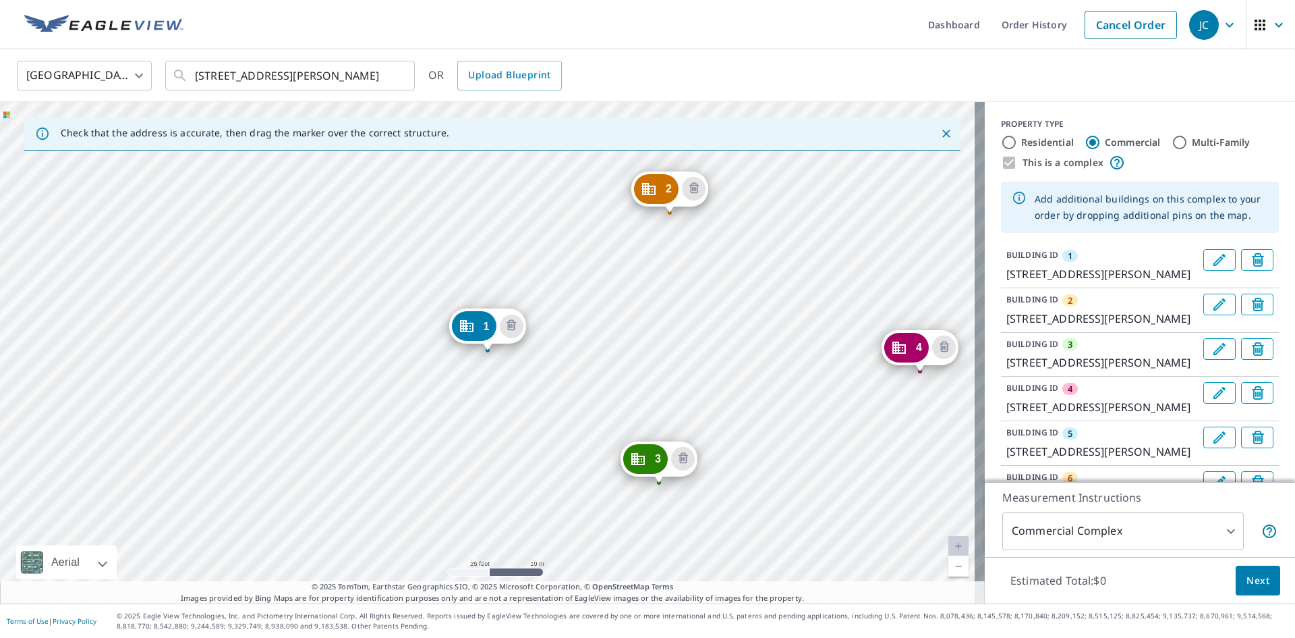
click at [320, 544] on div "2 1882 [PERSON_NAME][GEOGRAPHIC_DATA] 3 [STREET_ADDRESS][PERSON_NAME] 4 1903 [P…" at bounding box center [492, 352] width 985 height 501
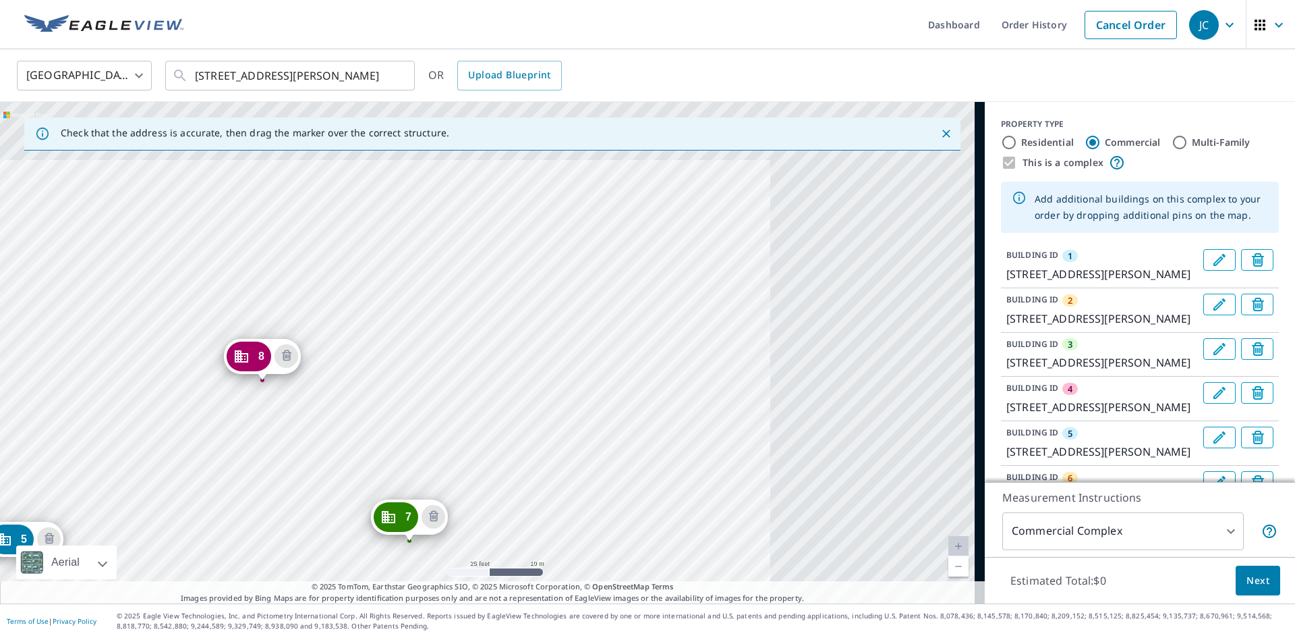
drag, startPoint x: 333, startPoint y: 511, endPoint x: 321, endPoint y: 522, distance: 15.8
click at [321, 522] on div "2 1882 [PERSON_NAME][GEOGRAPHIC_DATA] 3 [STREET_ADDRESS][PERSON_NAME] 4 1903 [P…" at bounding box center [492, 352] width 985 height 501
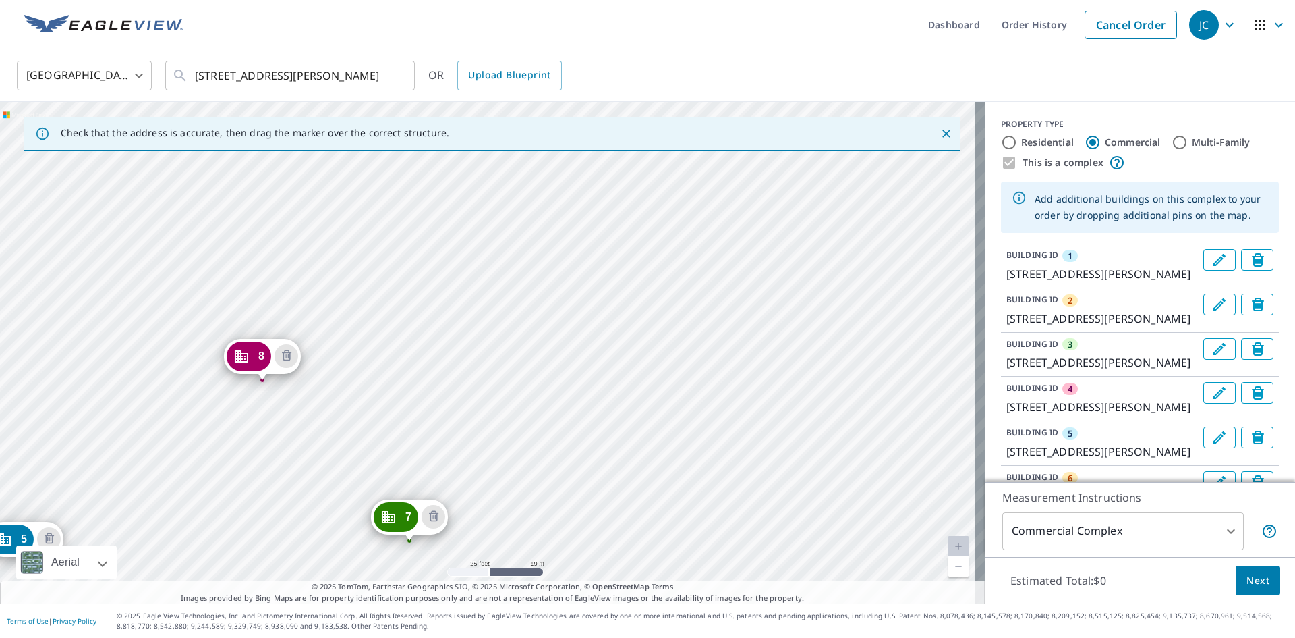
drag, startPoint x: 581, startPoint y: 258, endPoint x: 586, endPoint y: 265, distance: 8.2
click at [580, 260] on div "2 1882 [PERSON_NAME][GEOGRAPHIC_DATA] 3 [STREET_ADDRESS][PERSON_NAME] 4 1903 [P…" at bounding box center [492, 352] width 985 height 501
click at [578, 268] on div "2 1882 [PERSON_NAME][GEOGRAPHIC_DATA] 3 [STREET_ADDRESS][PERSON_NAME] 4 1903 [P…" at bounding box center [492, 352] width 985 height 501
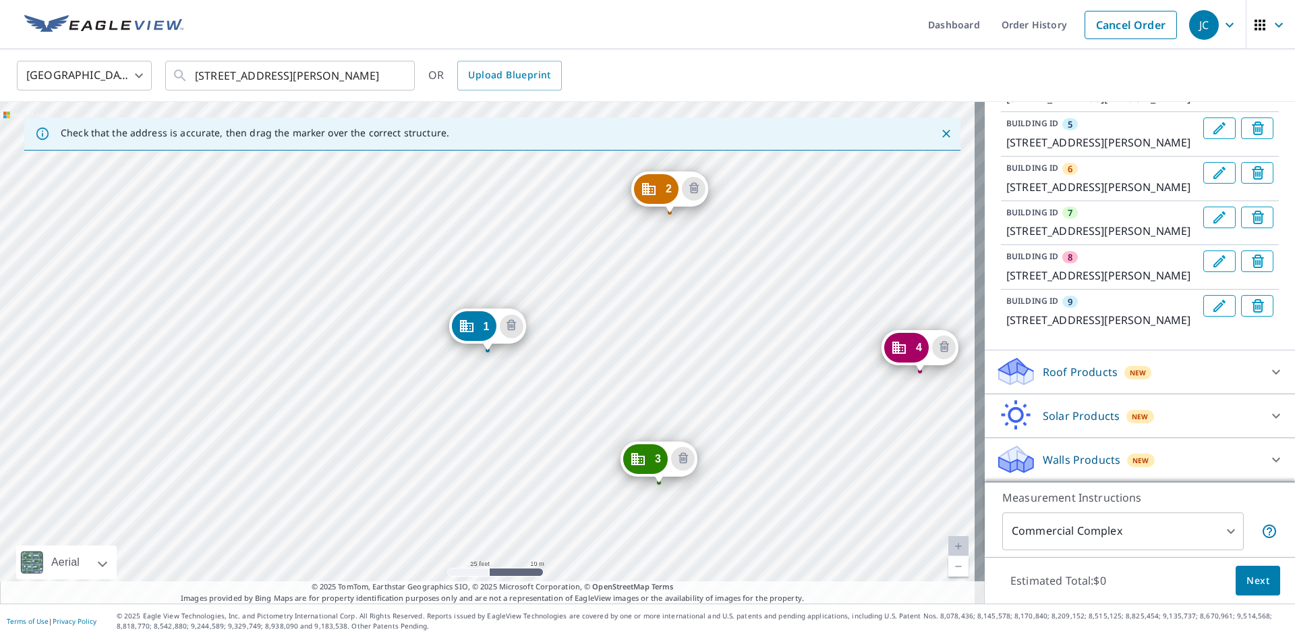
click at [1183, 385] on div "Roof Products New" at bounding box center [1128, 372] width 264 height 32
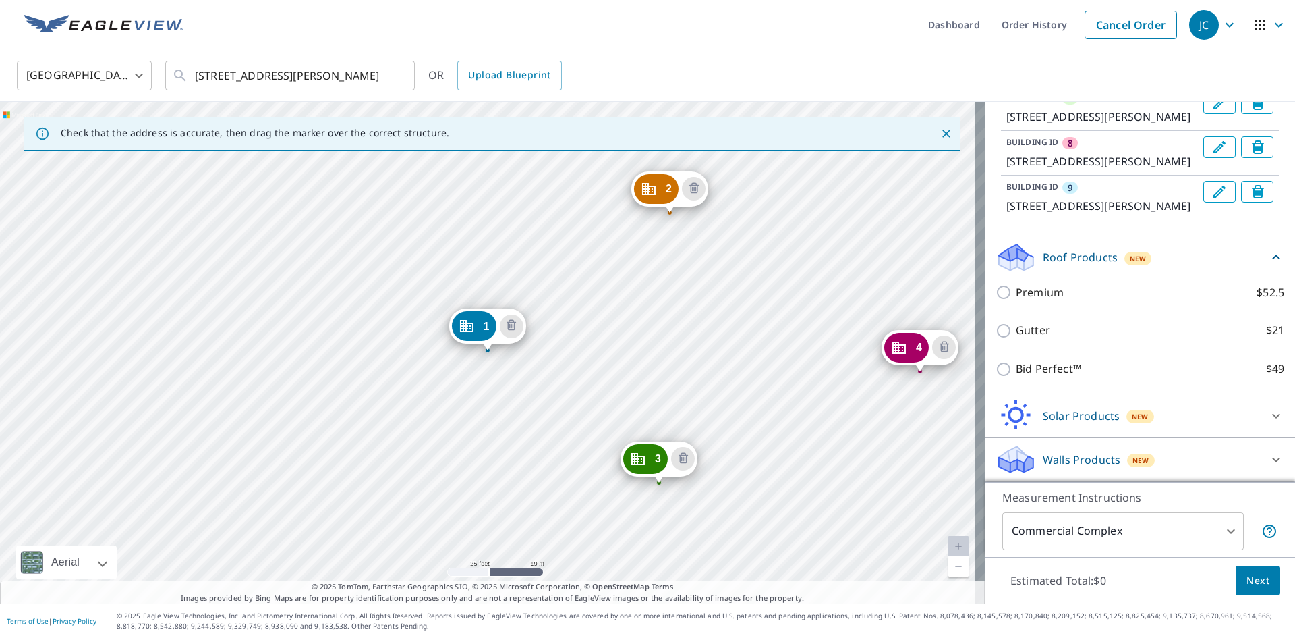
scroll to position [455, 0]
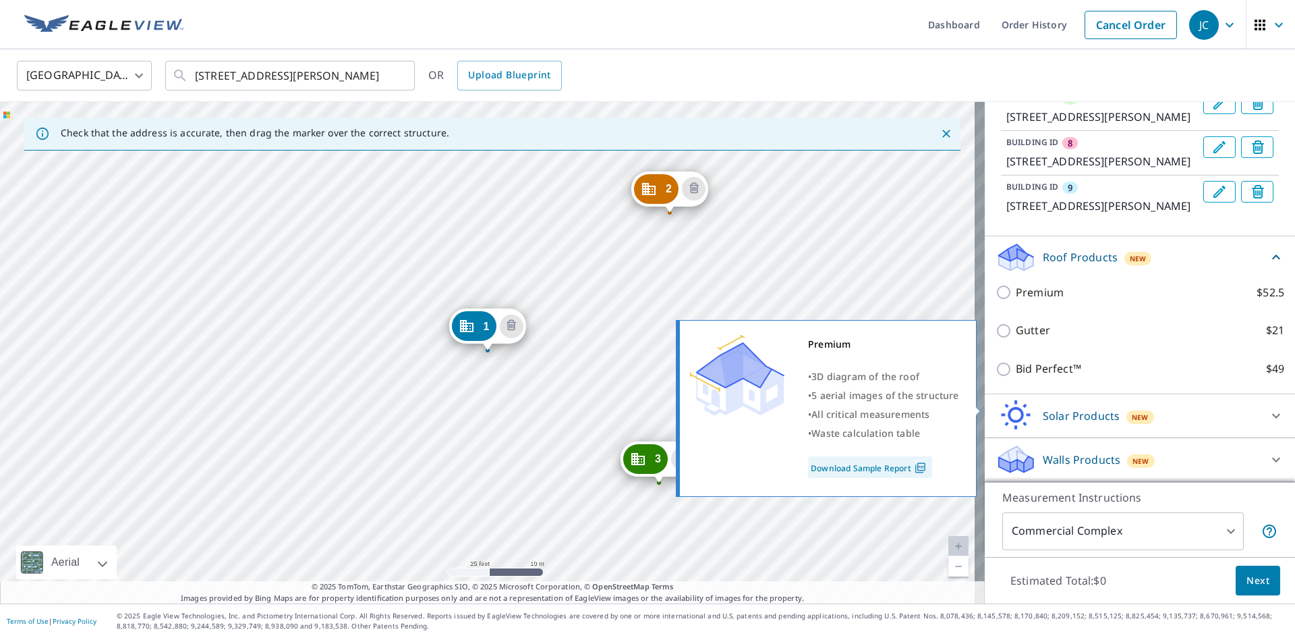
click at [1034, 301] on p "Premium" at bounding box center [1040, 292] width 48 height 17
click at [1016, 300] on input "Premium $52.5" at bounding box center [1006, 292] width 20 height 16
checkbox input "true"
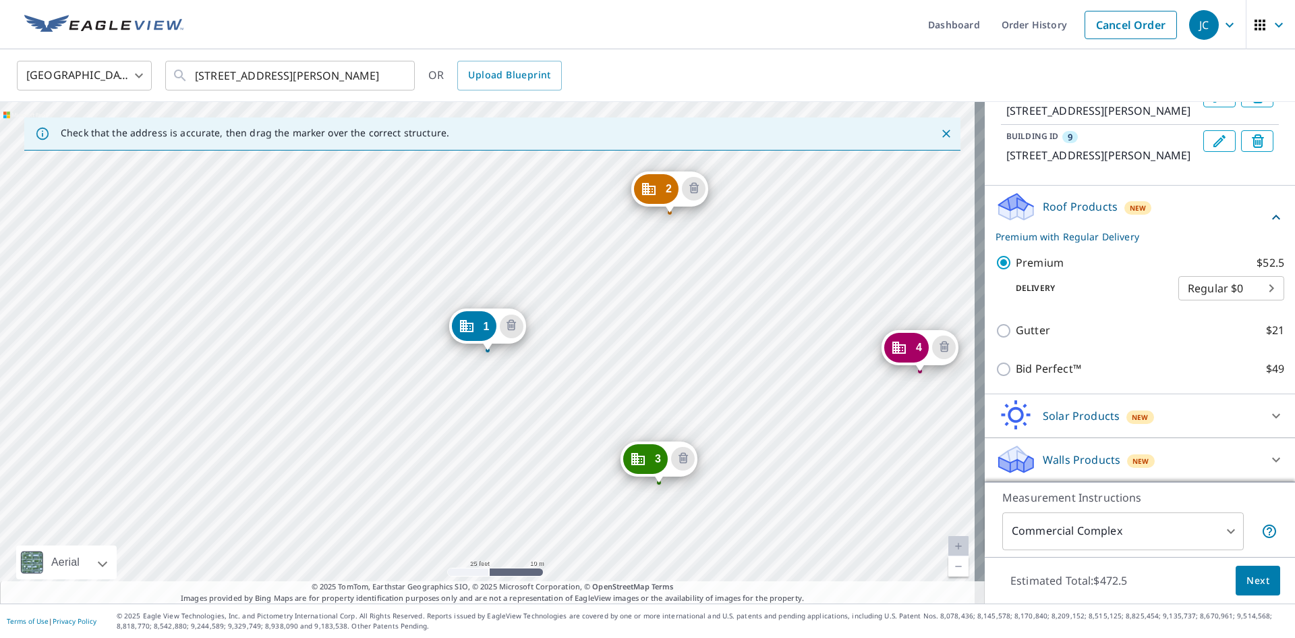
scroll to position [619, 0]
click at [1252, 576] on span "Next" at bounding box center [1258, 580] width 23 height 17
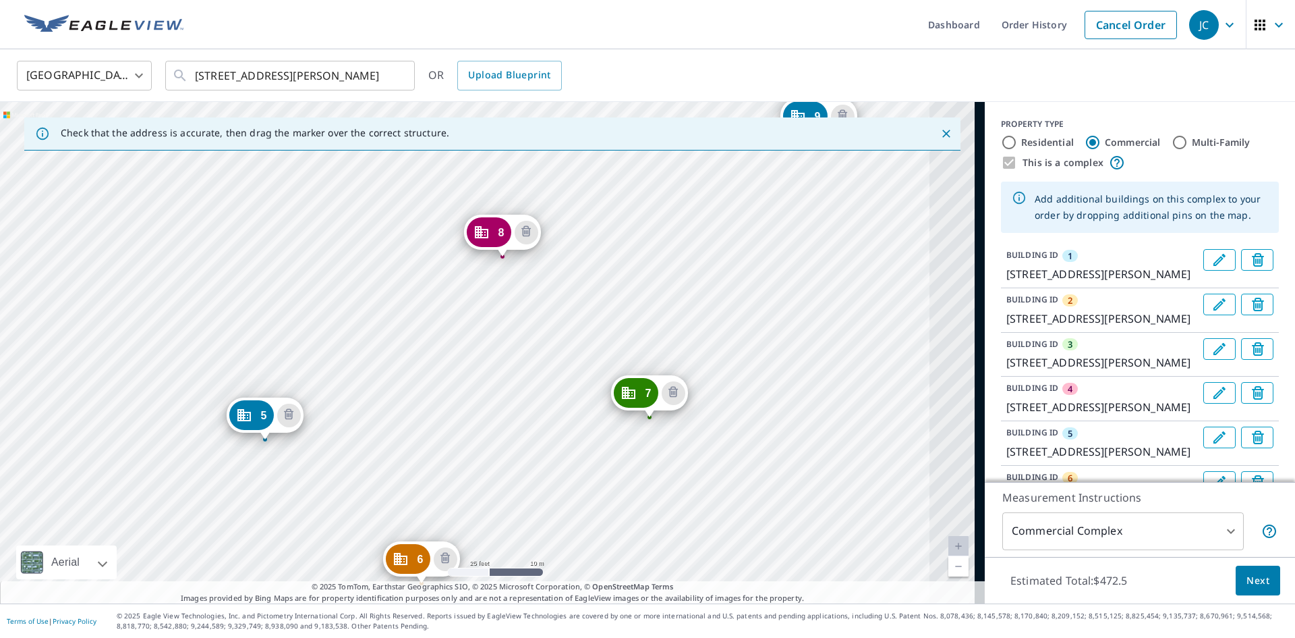
drag, startPoint x: 516, startPoint y: 408, endPoint x: 392, endPoint y: 457, distance: 133.3
click at [392, 457] on div "2 1882 [PERSON_NAME][GEOGRAPHIC_DATA] 3 [STREET_ADDRESS][PERSON_NAME] 4 1903 [P…" at bounding box center [492, 352] width 985 height 501
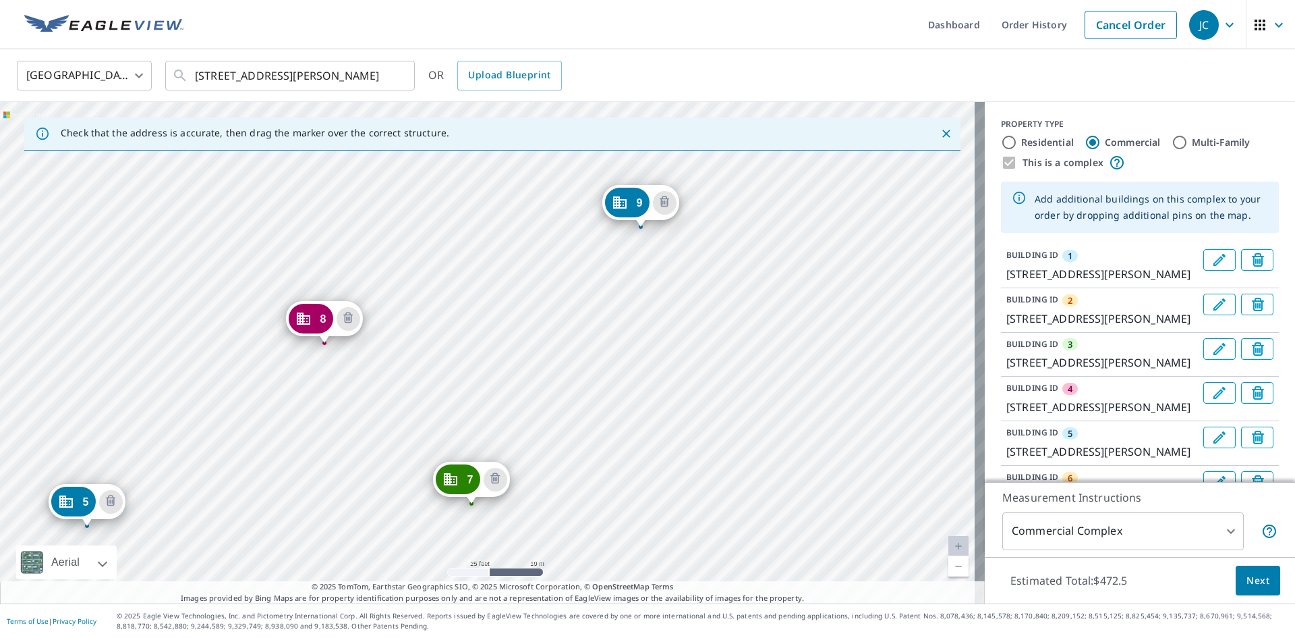
drag, startPoint x: 567, startPoint y: 322, endPoint x: 389, endPoint y: 408, distance: 198.0
click at [389, 408] on div "2 1882 [PERSON_NAME][GEOGRAPHIC_DATA] 3 [STREET_ADDRESS][PERSON_NAME] 4 1903 [P…" at bounding box center [492, 352] width 985 height 501
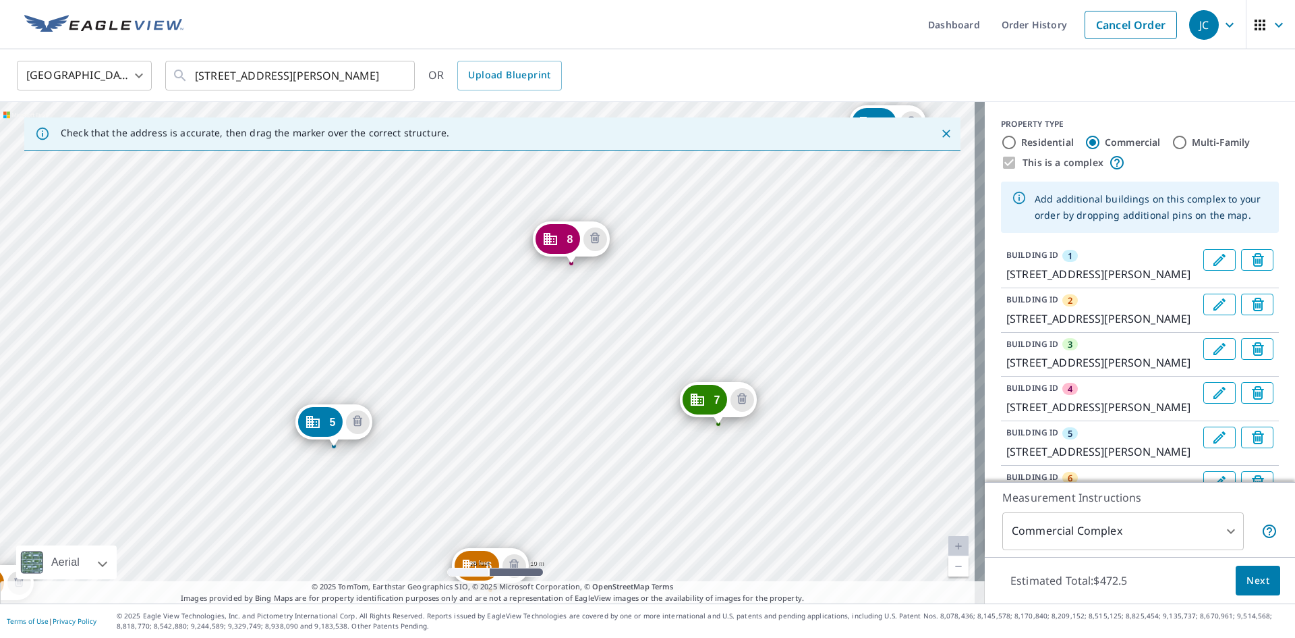
drag, startPoint x: 509, startPoint y: 351, endPoint x: 1028, endPoint y: 74, distance: 588.0
click at [1028, 74] on div "United States [GEOGRAPHIC_DATA] ​ [STREET_ADDRESS][PERSON_NAME] ​ OR Upload Blu…" at bounding box center [647, 326] width 1295 height 554
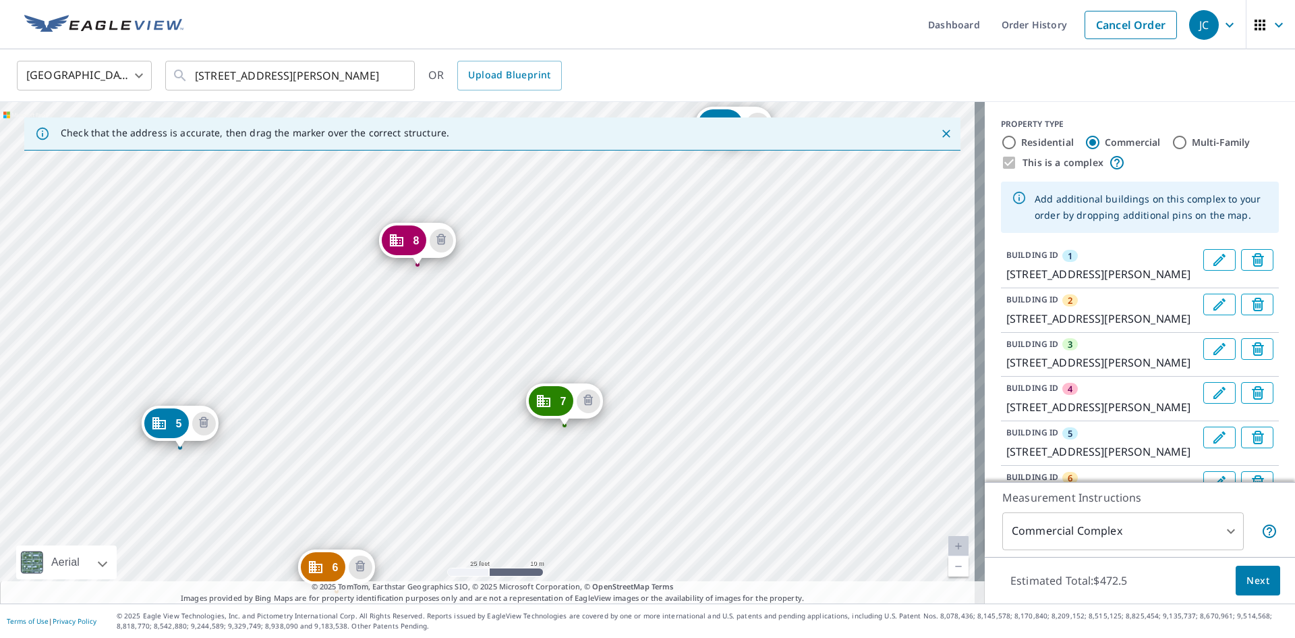
click at [627, 195] on div "2 1882 [PERSON_NAME][GEOGRAPHIC_DATA] 3 [STREET_ADDRESS][PERSON_NAME] 4 1903 [P…" at bounding box center [492, 352] width 985 height 501
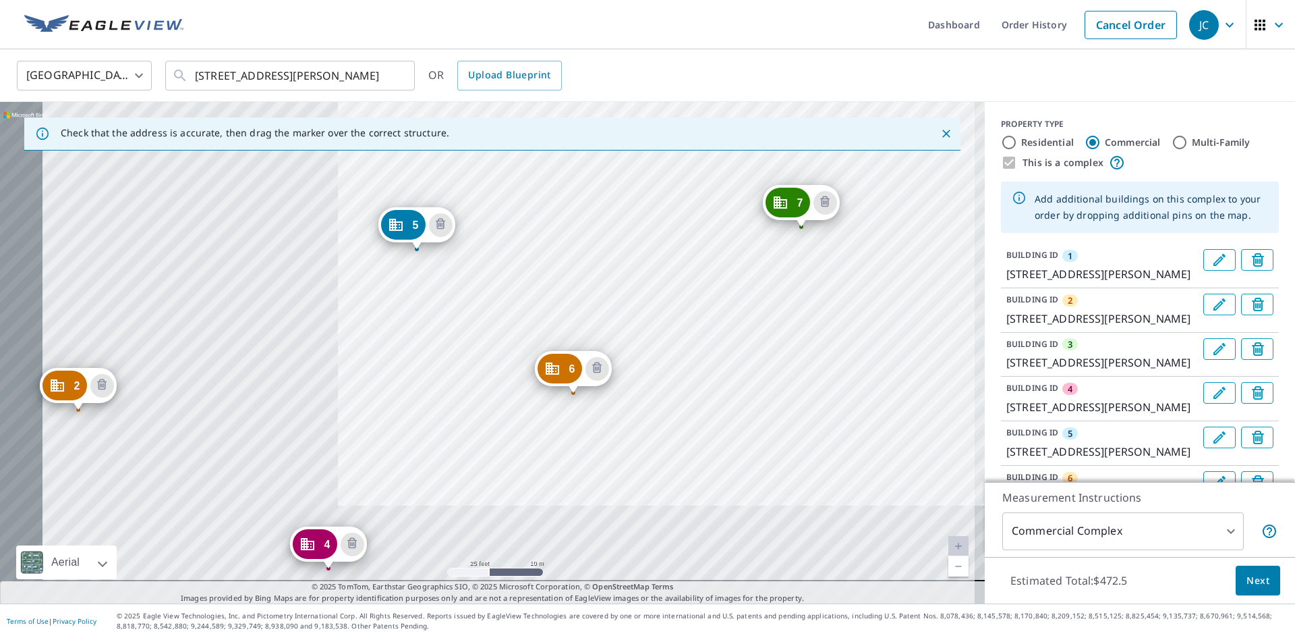
drag, startPoint x: 352, startPoint y: 401, endPoint x: 647, endPoint y: 179, distance: 369.5
click at [647, 179] on div "2 1882 [PERSON_NAME][GEOGRAPHIC_DATA] 3 [STREET_ADDRESS][PERSON_NAME] 4 1903 [P…" at bounding box center [492, 352] width 985 height 501
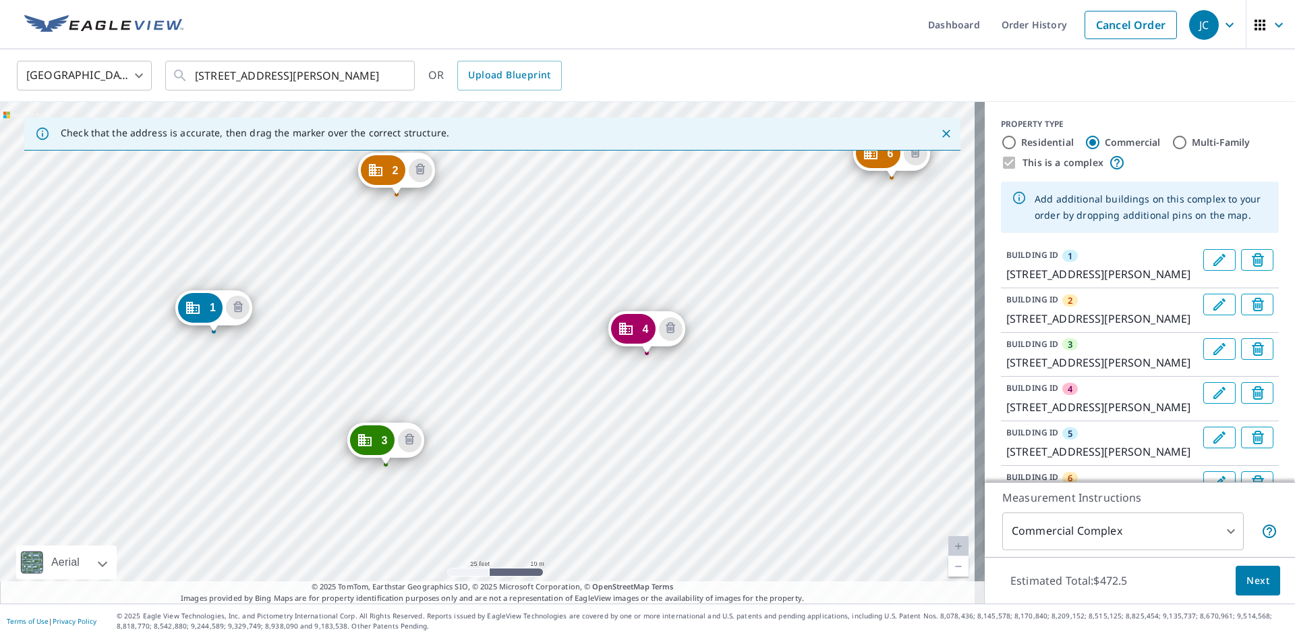
click at [562, 180] on div "2 1882 [PERSON_NAME][GEOGRAPHIC_DATA] 3 [STREET_ADDRESS][PERSON_NAME] 4 1903 [P…" at bounding box center [492, 352] width 985 height 501
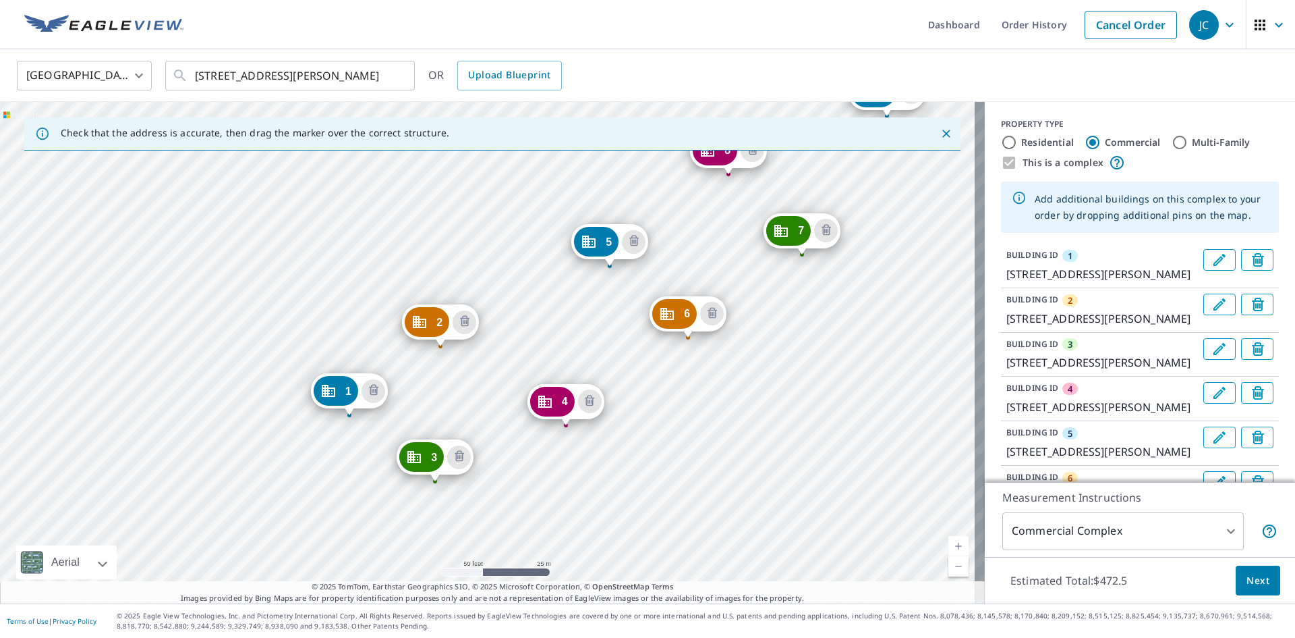
drag, startPoint x: 578, startPoint y: 223, endPoint x: 508, endPoint y: 356, distance: 150.0
click at [509, 356] on div "2 1882 [PERSON_NAME][GEOGRAPHIC_DATA] 3 [STREET_ADDRESS][PERSON_NAME] 4 1903 [P…" at bounding box center [492, 352] width 985 height 501
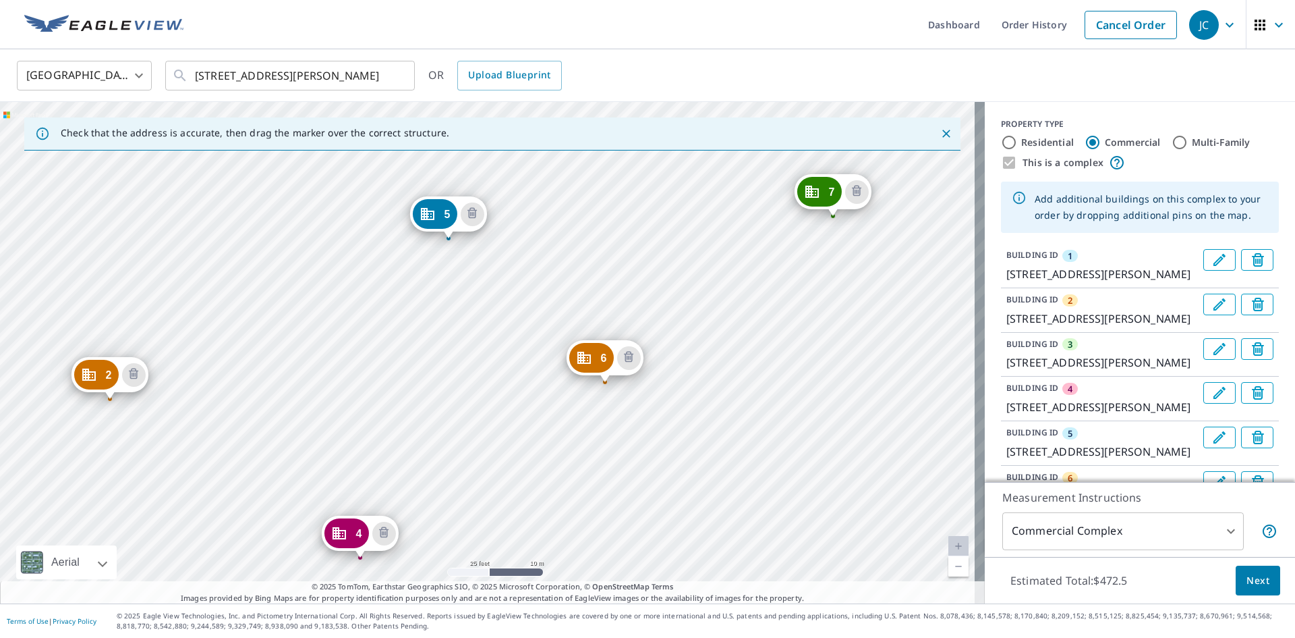
drag, startPoint x: 594, startPoint y: 320, endPoint x: 331, endPoint y: 380, distance: 269.8
click at [331, 380] on div "2 1882 [PERSON_NAME][GEOGRAPHIC_DATA] 3 [STREET_ADDRESS][PERSON_NAME] 4 1903 [P…" at bounding box center [492, 352] width 985 height 501
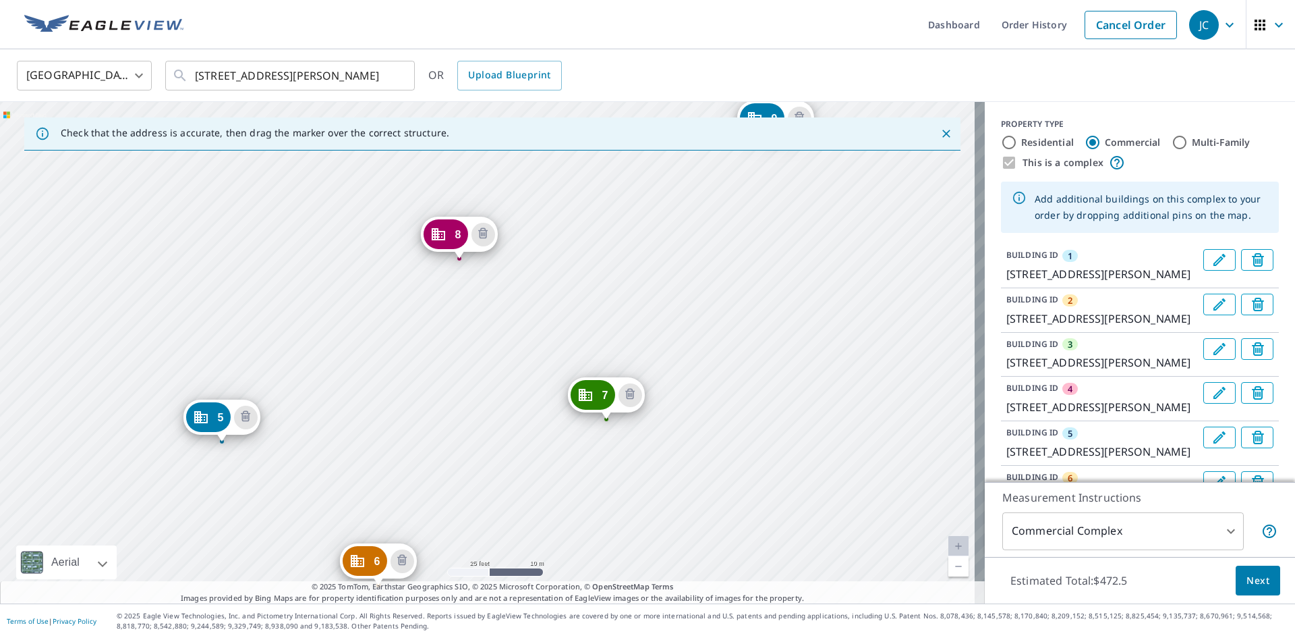
drag, startPoint x: 598, startPoint y: 250, endPoint x: 372, endPoint y: 454, distance: 304.8
click at [372, 454] on div "2 1882 [PERSON_NAME][GEOGRAPHIC_DATA] 3 [STREET_ADDRESS][PERSON_NAME] 4 1903 [P…" at bounding box center [492, 352] width 985 height 501
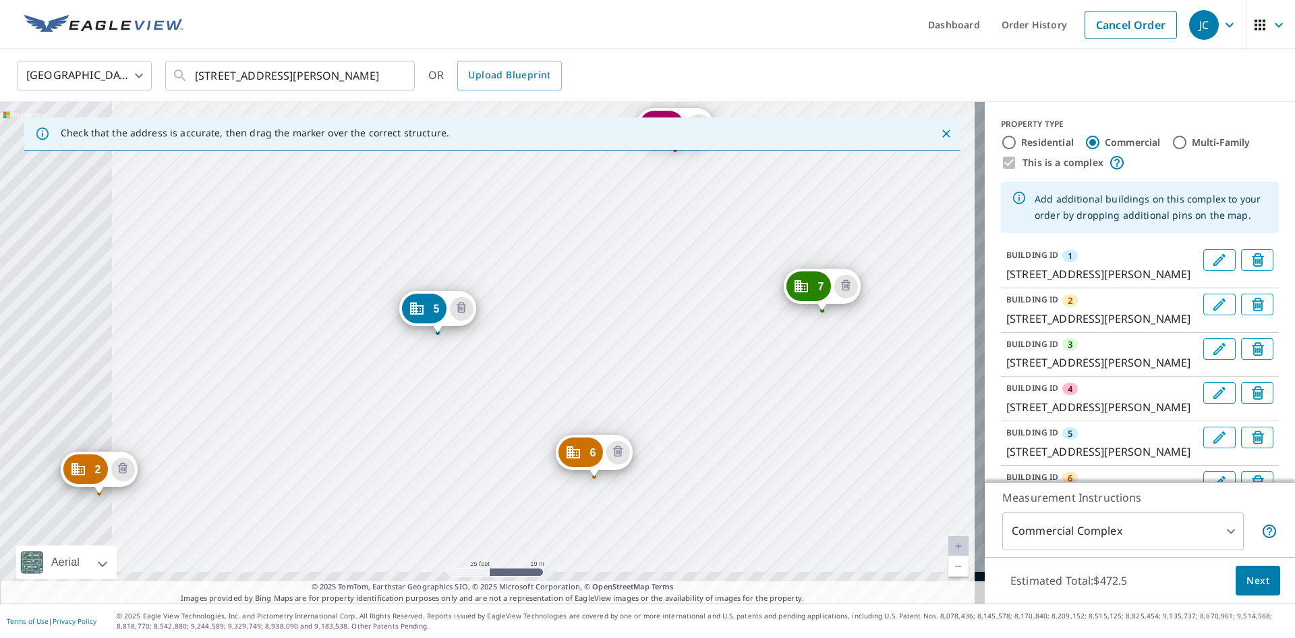
drag, startPoint x: 578, startPoint y: 264, endPoint x: 803, endPoint y: 149, distance: 252.6
click at [803, 149] on div "Check that the address is accurate, then drag the marker over the correct struc…" at bounding box center [492, 352] width 985 height 501
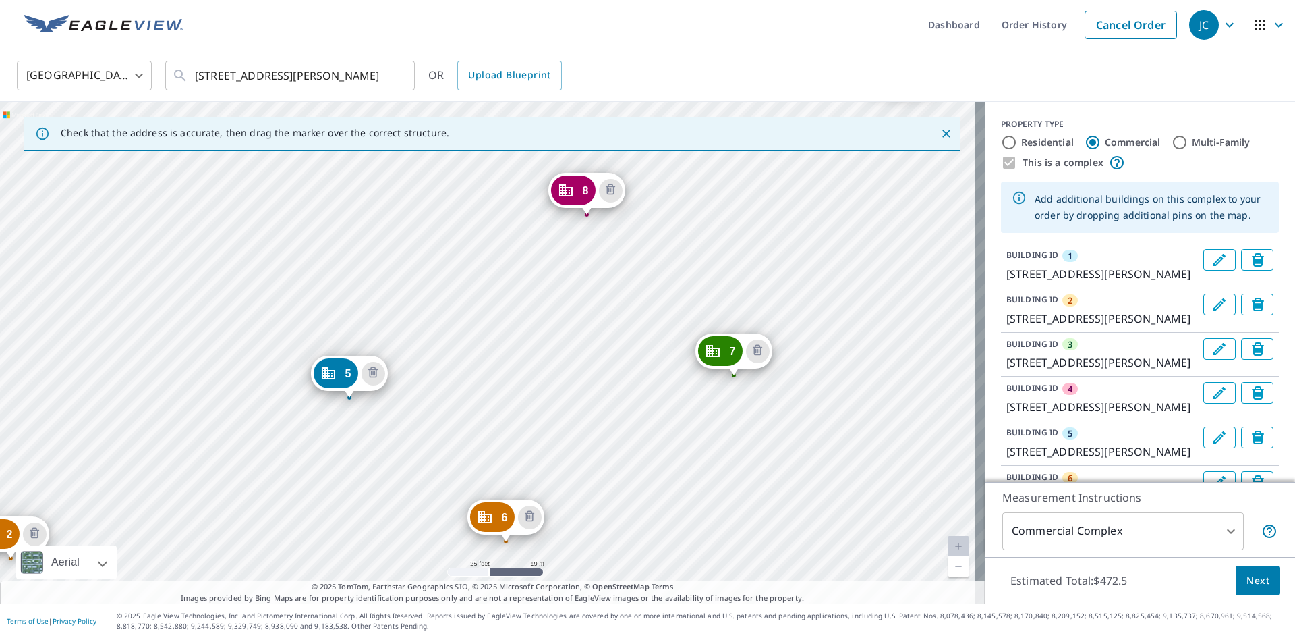
click at [706, 220] on div "2 1882 [PERSON_NAME][GEOGRAPHIC_DATA] 3 [STREET_ADDRESS][PERSON_NAME] 4 1903 [P…" at bounding box center [492, 352] width 985 height 501
drag, startPoint x: 756, startPoint y: 346, endPoint x: 745, endPoint y: 342, distance: 11.5
click at [754, 346] on icon "Delete building 7" at bounding box center [757, 349] width 9 height 11
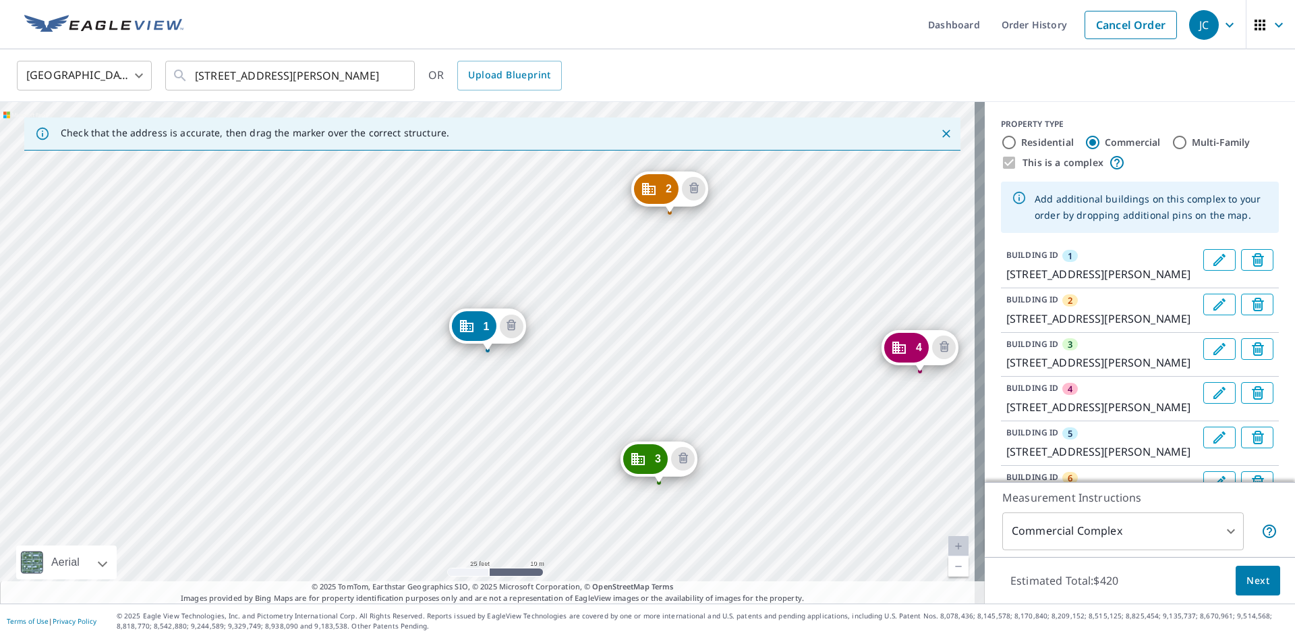
drag, startPoint x: 557, startPoint y: 337, endPoint x: 594, endPoint y: 308, distance: 47.1
click at [557, 337] on div "2 1882 [PERSON_NAME][GEOGRAPHIC_DATA] 3 [STREET_ADDRESS][PERSON_NAME] 4 1903 [P…" at bounding box center [492, 352] width 985 height 501
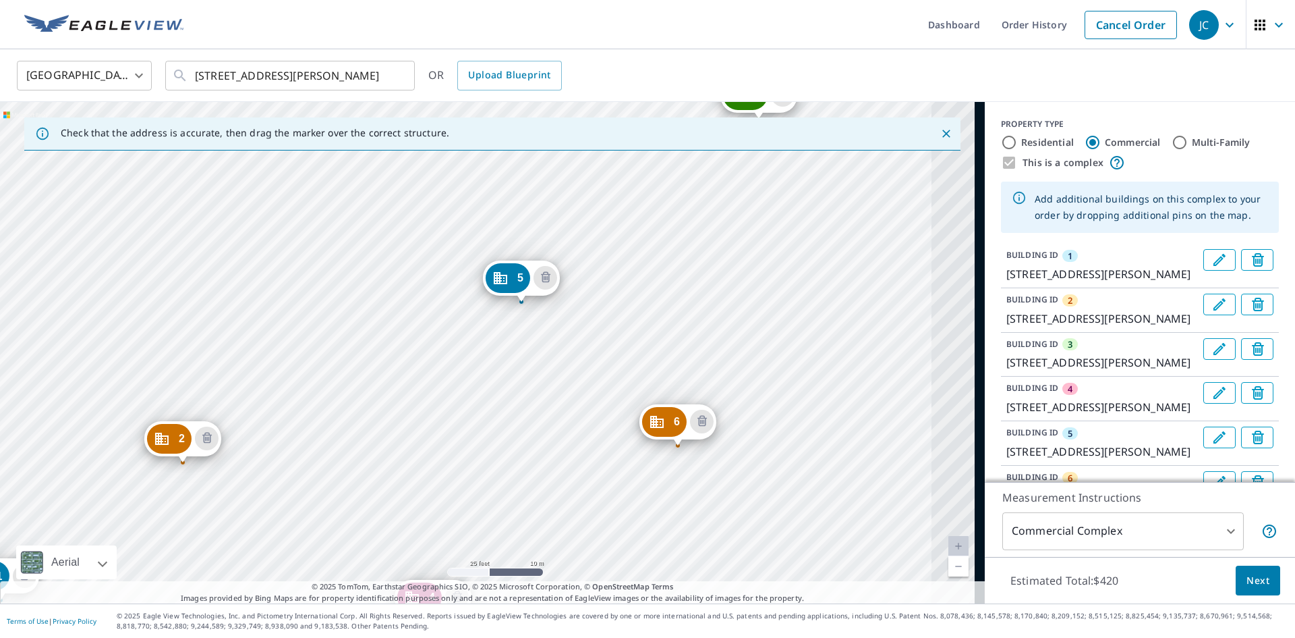
drag, startPoint x: 791, startPoint y: 239, endPoint x: 549, endPoint y: 355, distance: 268.0
click at [548, 359] on div "2 1882 [PERSON_NAME][GEOGRAPHIC_DATA] 3 [STREET_ADDRESS][PERSON_NAME] 4 1903 [P…" at bounding box center [492, 352] width 985 height 501
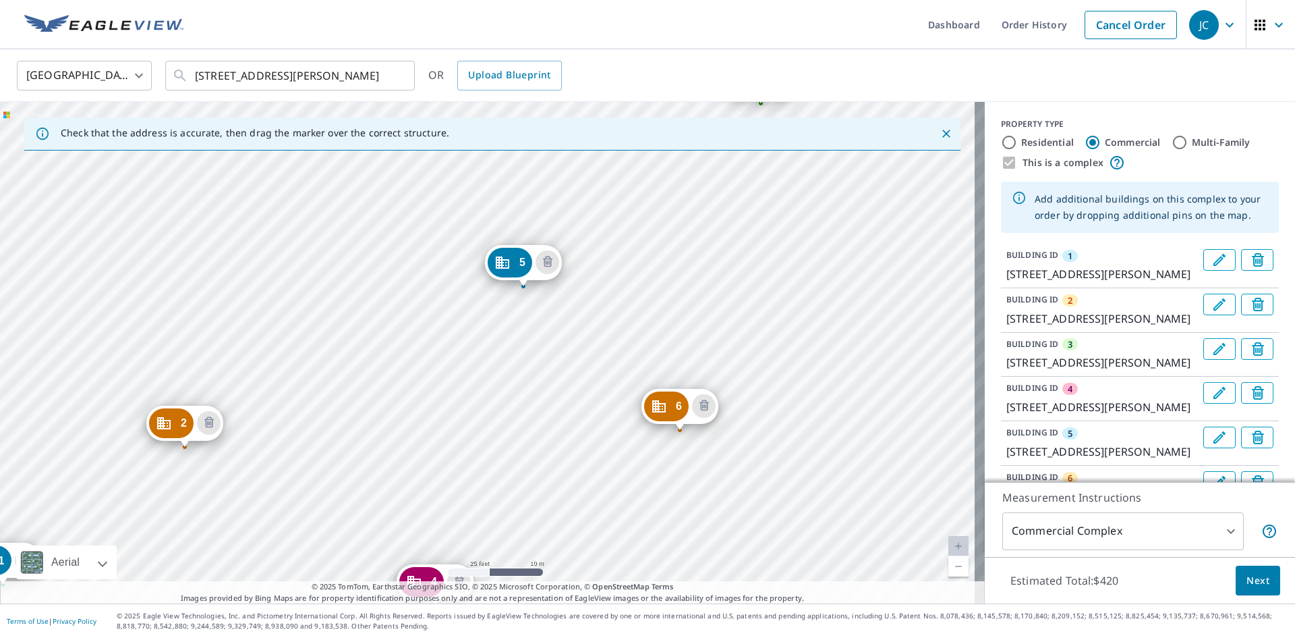
drag, startPoint x: 692, startPoint y: 264, endPoint x: 694, endPoint y: 248, distance: 16.3
click at [694, 248] on div "2 1882 [PERSON_NAME][GEOGRAPHIC_DATA] 3 [STREET_ADDRESS][PERSON_NAME] 4 1903 [P…" at bounding box center [492, 352] width 985 height 501
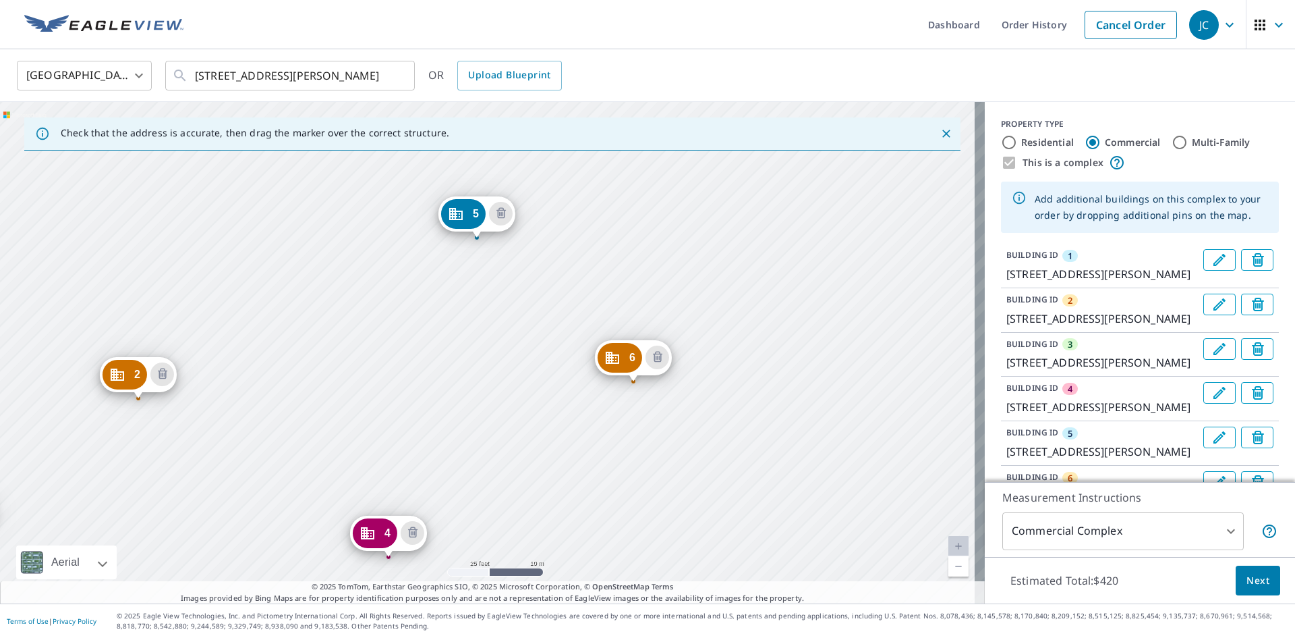
click at [654, 227] on div "2 1882 [PERSON_NAME][GEOGRAPHIC_DATA] 3 [STREET_ADDRESS][PERSON_NAME] 4 1903 [P…" at bounding box center [492, 352] width 985 height 501
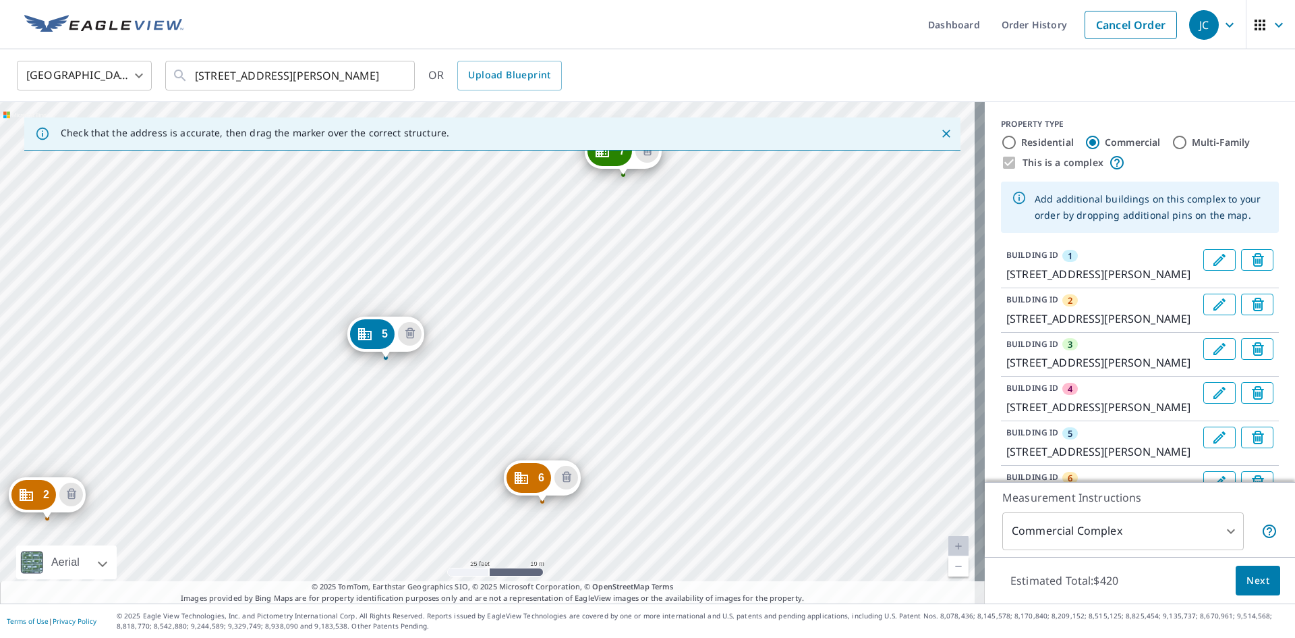
drag, startPoint x: 457, startPoint y: 367, endPoint x: 430, endPoint y: 399, distance: 42.2
click at [430, 399] on div "2 1882 [PERSON_NAME][GEOGRAPHIC_DATA] 3 [STREET_ADDRESS][PERSON_NAME] 4 1903 [P…" at bounding box center [492, 352] width 985 height 501
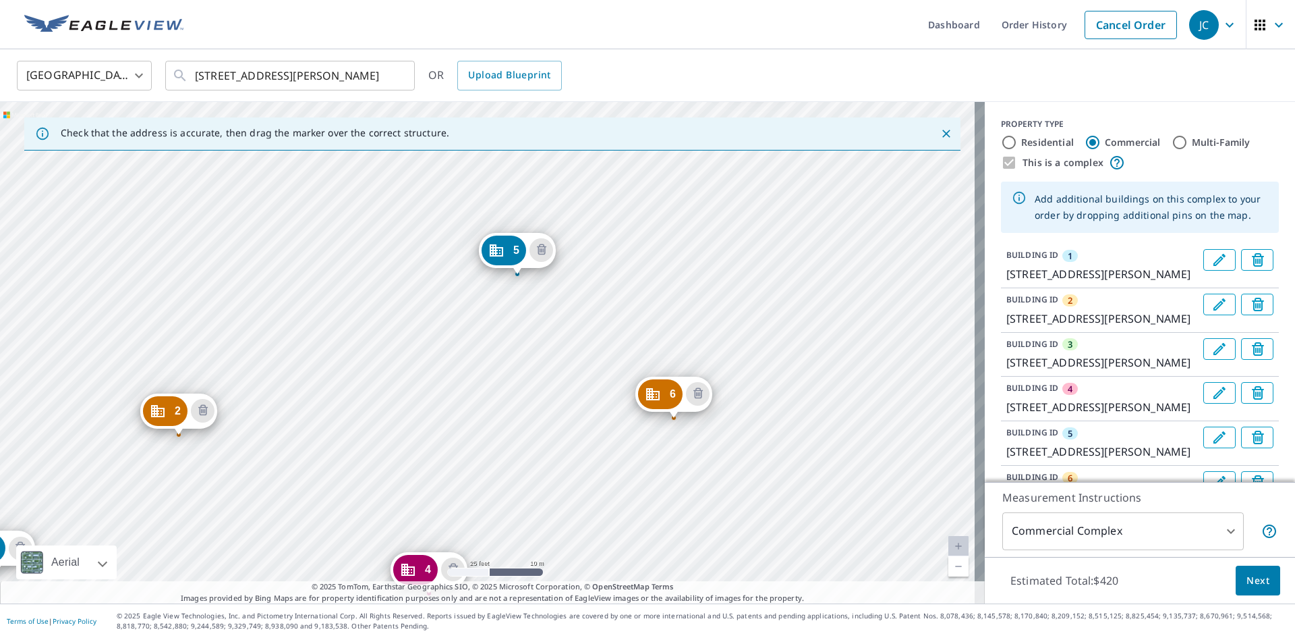
drag, startPoint x: 432, startPoint y: 359, endPoint x: 563, endPoint y: 275, distance: 155.9
click at [563, 275] on div "2 1882 [PERSON_NAME][GEOGRAPHIC_DATA] 3 [STREET_ADDRESS][PERSON_NAME] 4 1903 [P…" at bounding box center [492, 352] width 985 height 501
click at [540, 252] on icon "Delete building 5" at bounding box center [541, 250] width 4 height 4
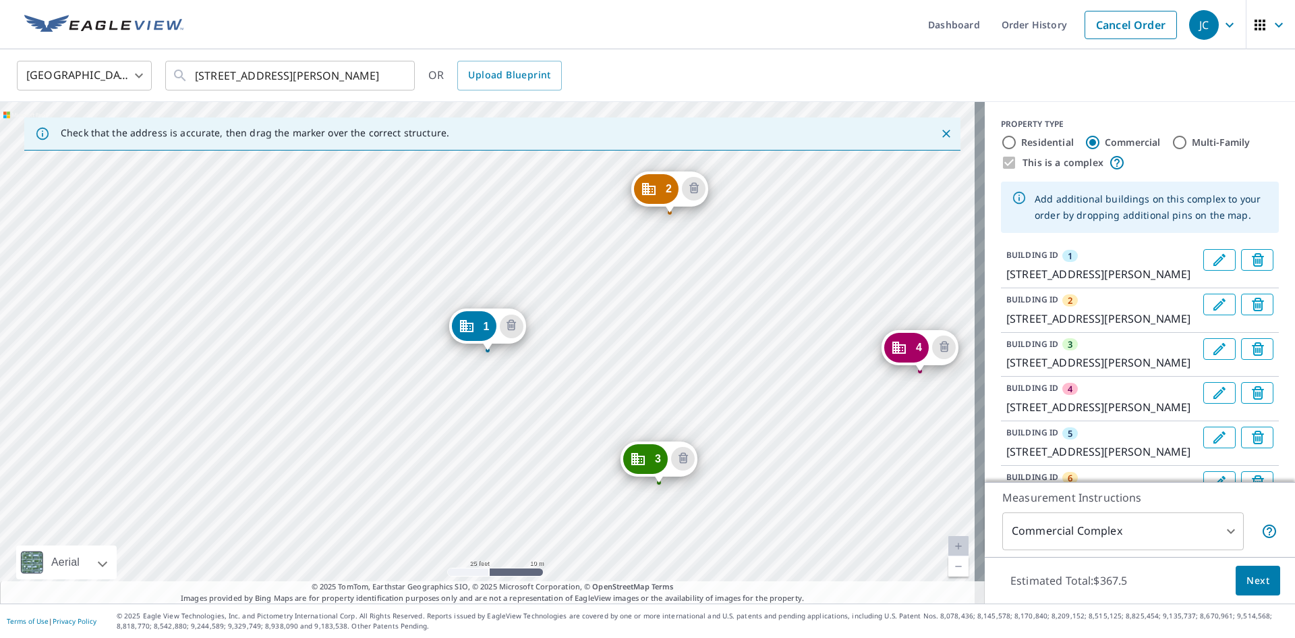
click at [392, 367] on div "2 1882 [PERSON_NAME][GEOGRAPHIC_DATA] 3 [STREET_ADDRESS][PERSON_NAME] 4 1903 [P…" at bounding box center [492, 352] width 985 height 501
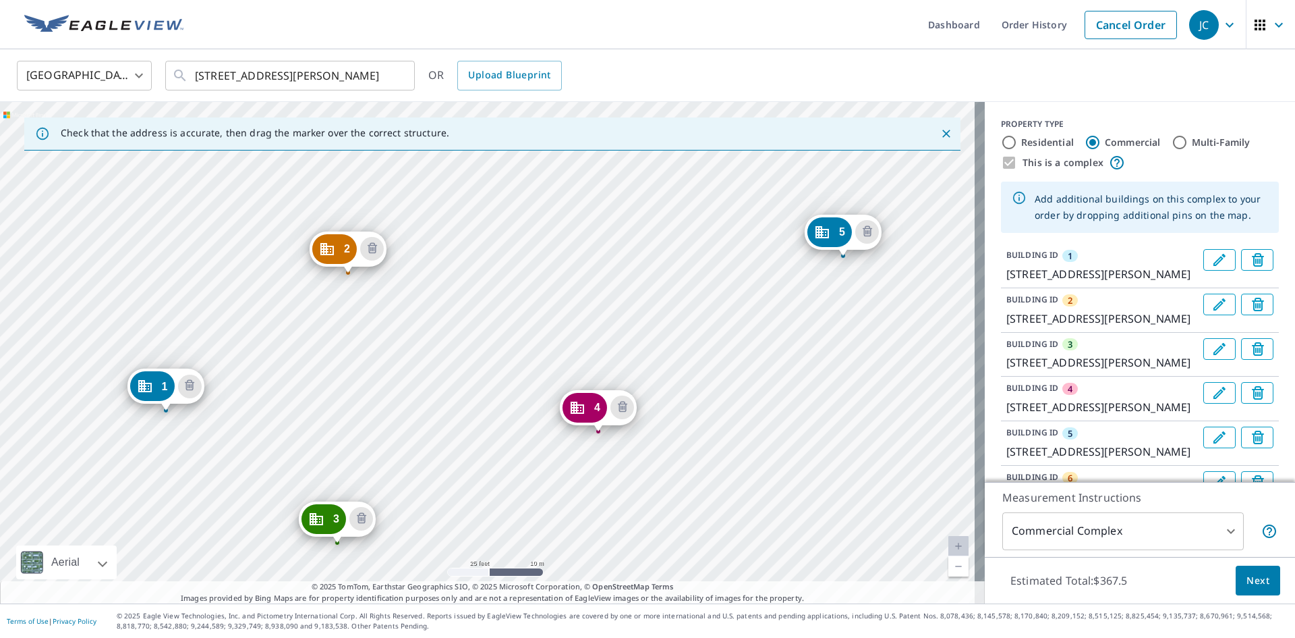
click at [576, 256] on div "2 1882 [PERSON_NAME][GEOGRAPHIC_DATA] 3 [STREET_ADDRESS][PERSON_NAME] 4 1903 [P…" at bounding box center [492, 352] width 985 height 501
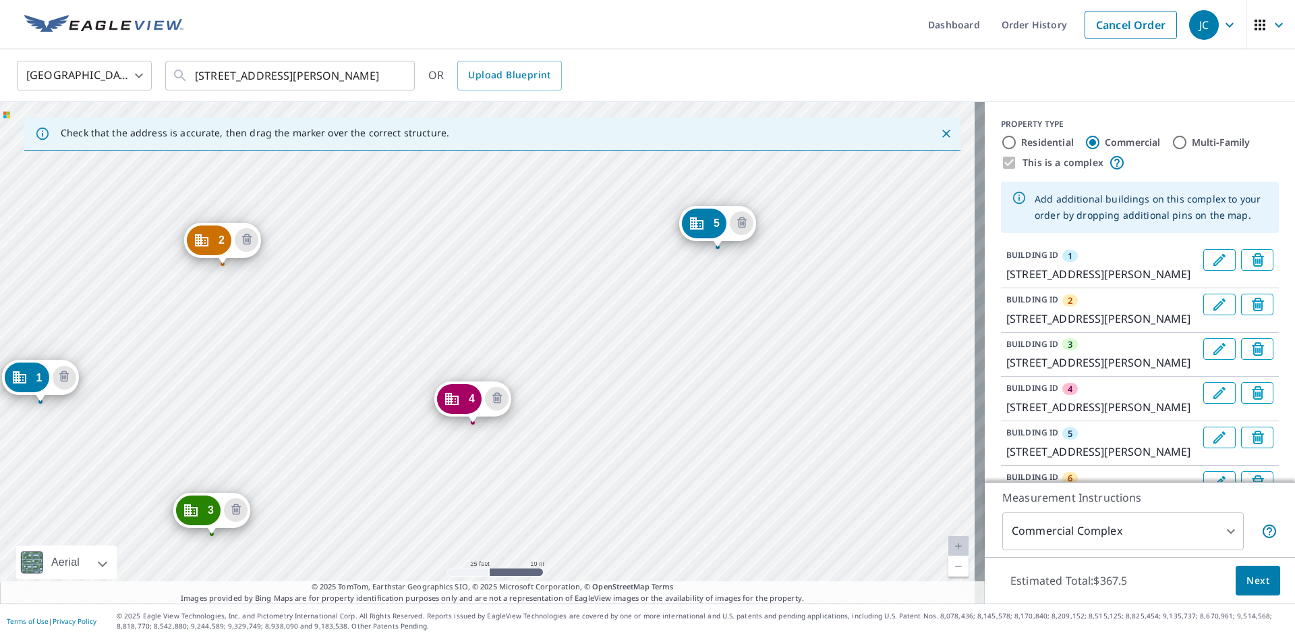
drag, startPoint x: 692, startPoint y: 366, endPoint x: 576, endPoint y: 353, distance: 116.8
click at [567, 358] on div "2 1882 [PERSON_NAME][GEOGRAPHIC_DATA] 3 [STREET_ADDRESS][PERSON_NAME] 4 1903 [P…" at bounding box center [492, 352] width 985 height 501
click at [747, 225] on icon "Delete building 5" at bounding box center [742, 224] width 16 height 16
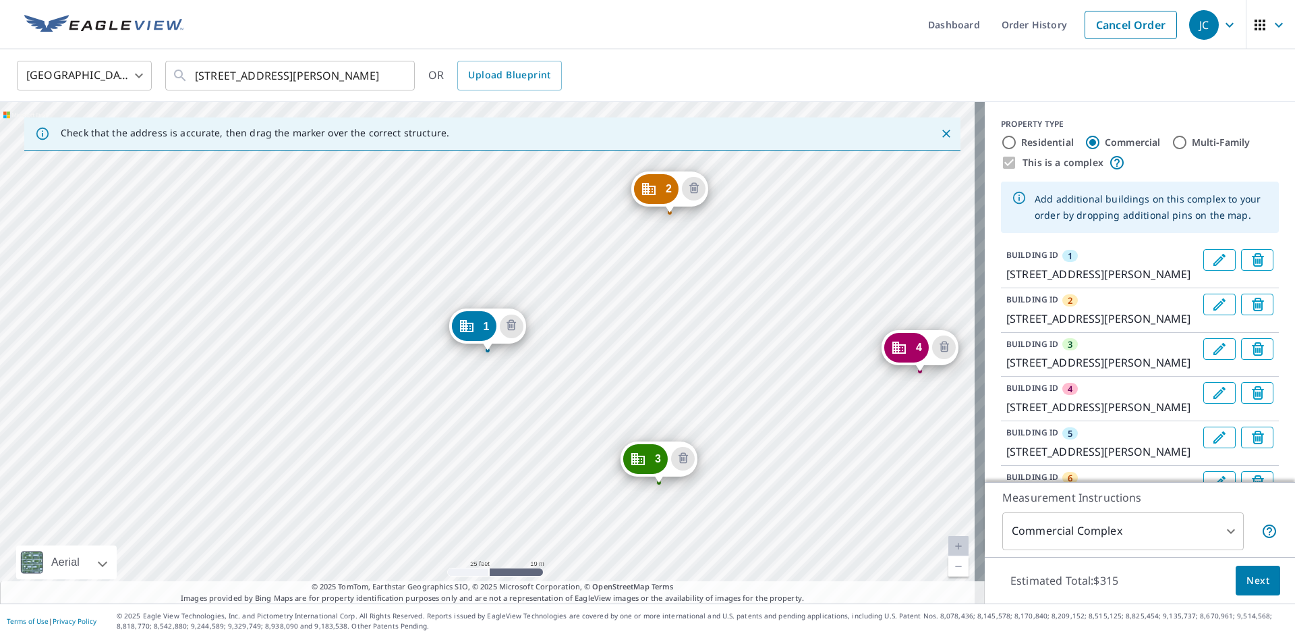
drag, startPoint x: 821, startPoint y: 258, endPoint x: 510, endPoint y: 322, distance: 317.6
click at [510, 322] on div "2 1882 [PERSON_NAME][GEOGRAPHIC_DATA] 3 [STREET_ADDRESS][PERSON_NAME] 4 1903 [P…" at bounding box center [492, 352] width 985 height 501
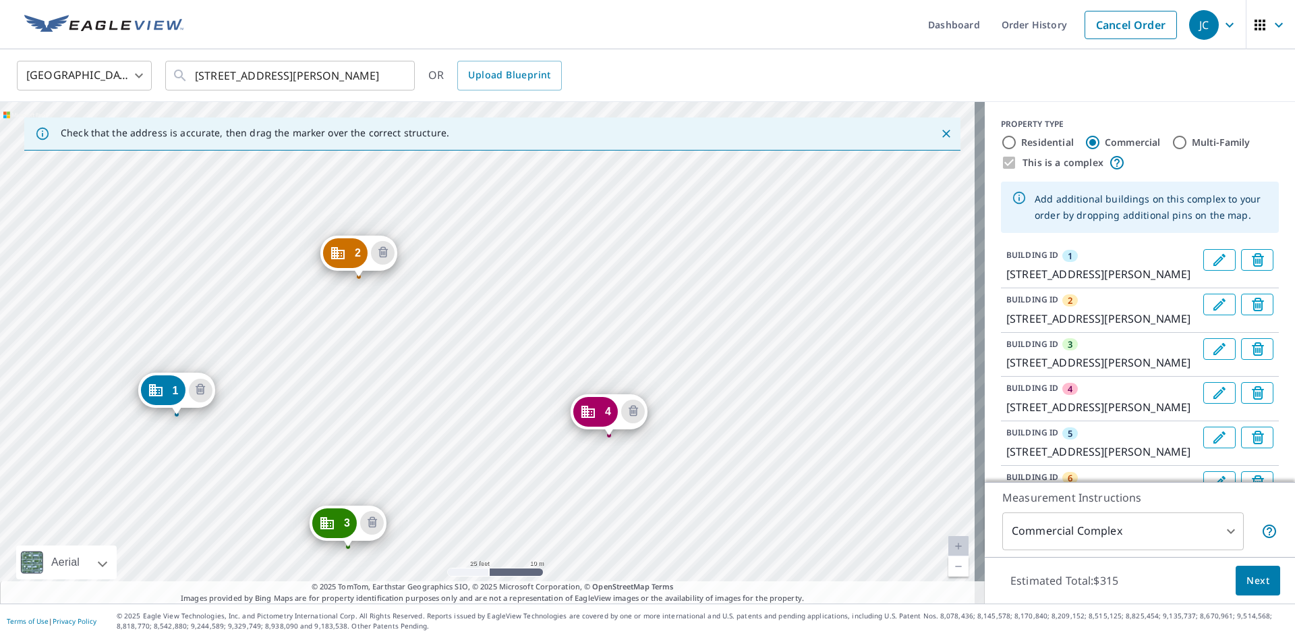
drag, startPoint x: 802, startPoint y: 241, endPoint x: 343, endPoint y: 460, distance: 509.1
click at [341, 462] on div "2 1882 [PERSON_NAME][GEOGRAPHIC_DATA] 3 [STREET_ADDRESS][PERSON_NAME] 4 1903 [P…" at bounding box center [492, 352] width 985 height 501
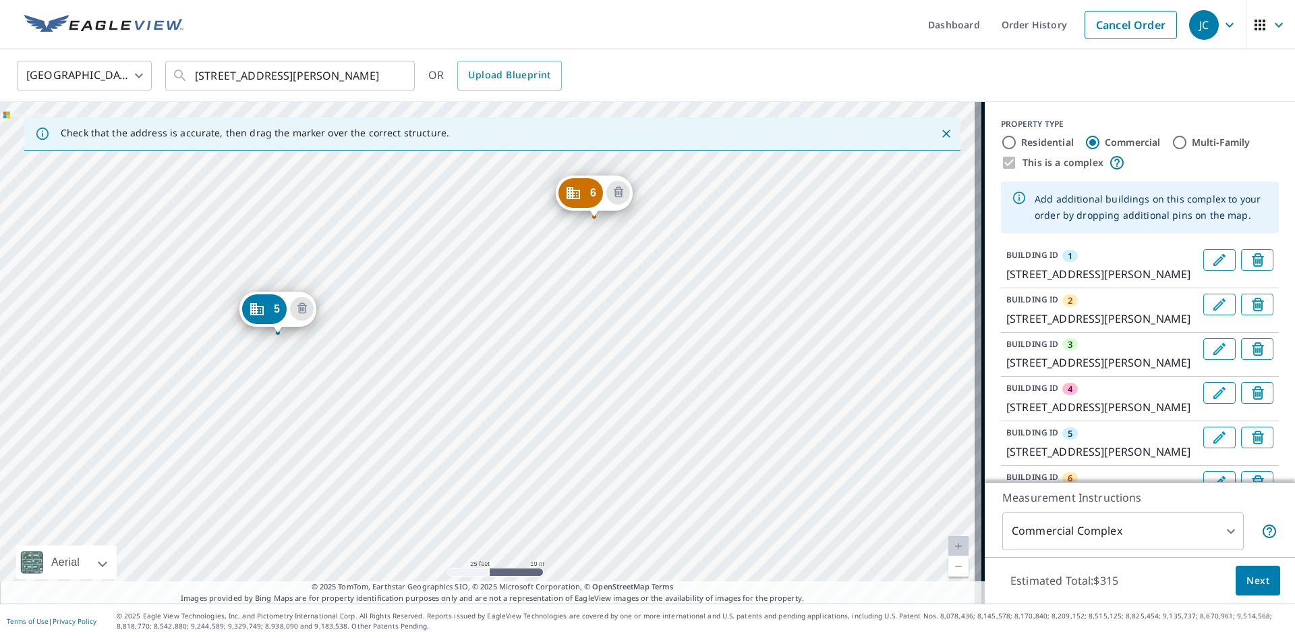
drag, startPoint x: 571, startPoint y: 308, endPoint x: 375, endPoint y: 487, distance: 265.1
click at [375, 487] on div "2 1882 [PERSON_NAME][GEOGRAPHIC_DATA] 3 [STREET_ADDRESS][PERSON_NAME] 4 1903 [P…" at bounding box center [492, 352] width 985 height 501
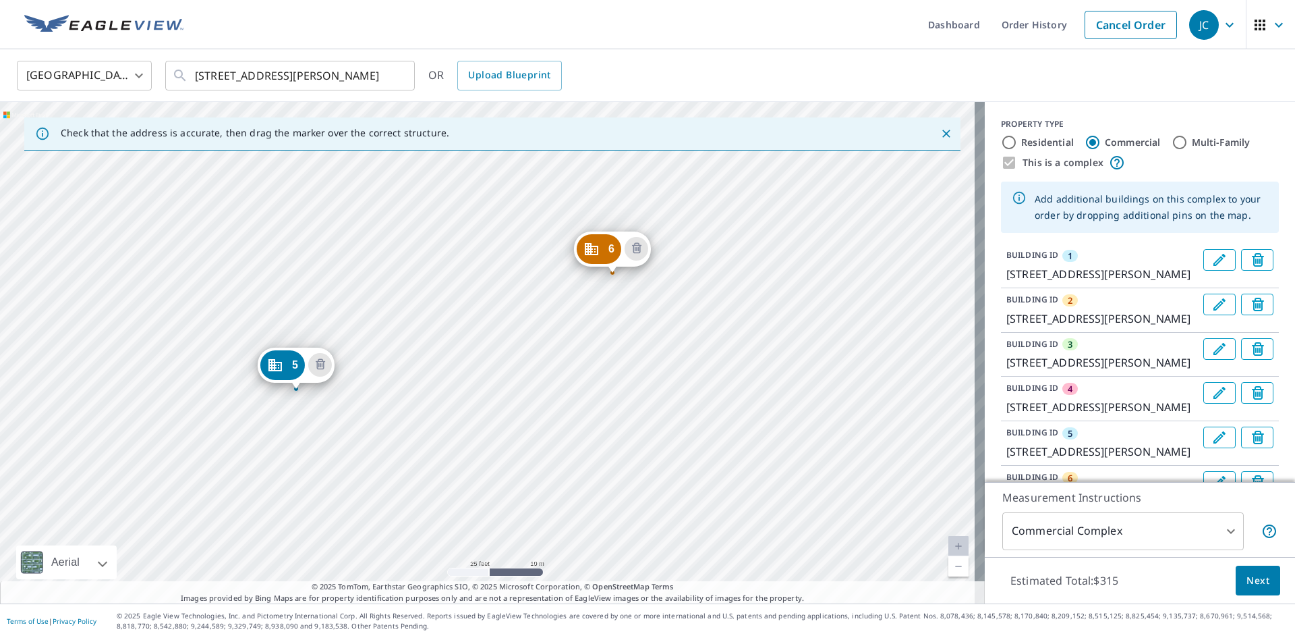
drag, startPoint x: 443, startPoint y: 374, endPoint x: 628, endPoint y: 294, distance: 201.6
click at [479, 416] on div "2 1882 [PERSON_NAME][GEOGRAPHIC_DATA] 3 [STREET_ADDRESS][PERSON_NAME] 4 1903 [P…" at bounding box center [492, 352] width 985 height 501
click at [664, 224] on div "6 [STREET_ADDRESS][PERSON_NAME]" at bounding box center [630, 234] width 77 height 35
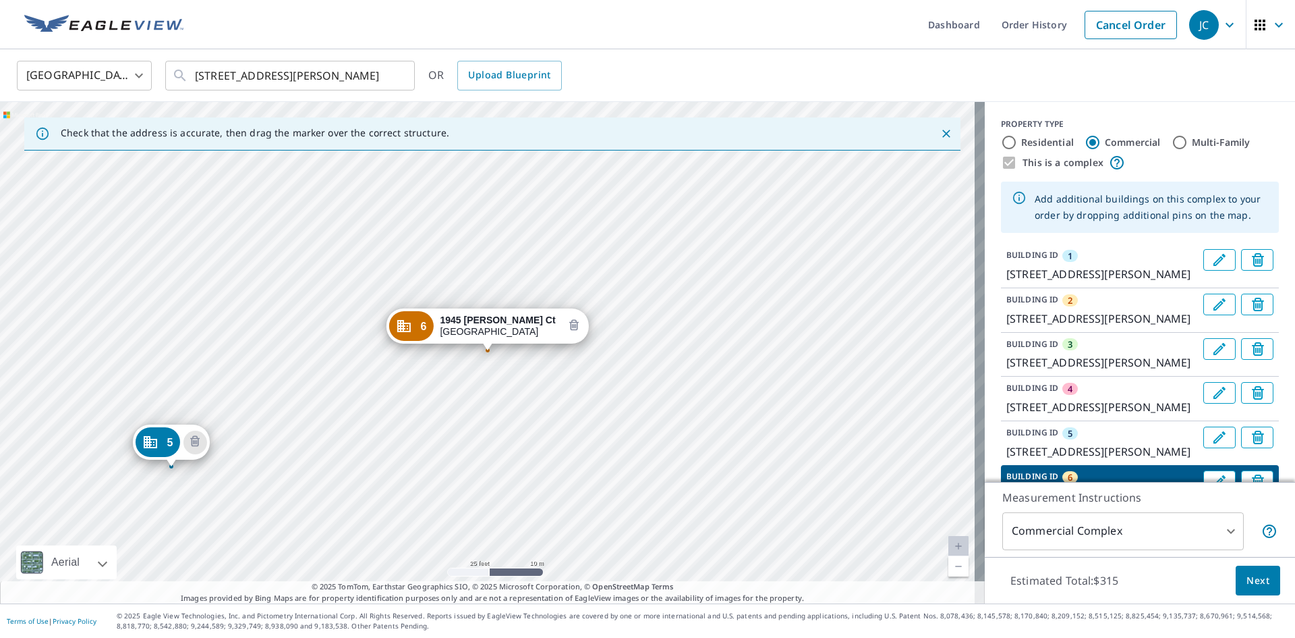
click at [574, 317] on button "Delete building 6" at bounding box center [575, 326] width 24 height 24
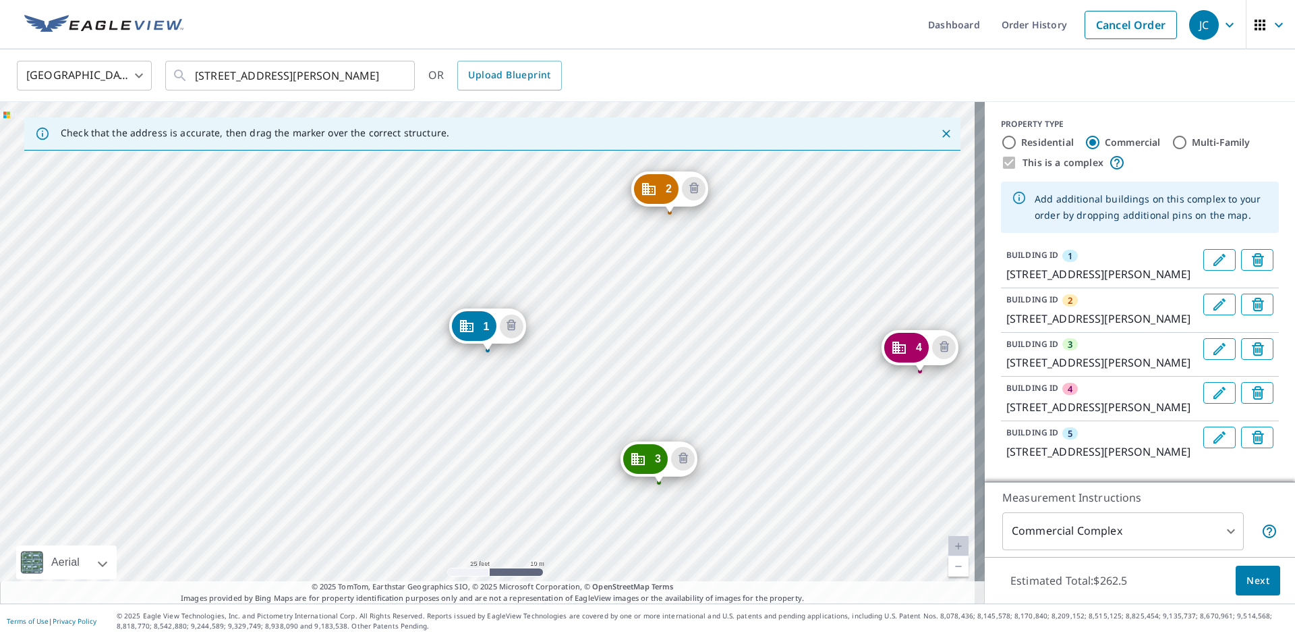
drag, startPoint x: 663, startPoint y: 255, endPoint x: 302, endPoint y: 482, distance: 426.3
click at [296, 487] on div "2 1882 [PERSON_NAME][GEOGRAPHIC_DATA] 3 [STREET_ADDRESS][PERSON_NAME] 4 [STREET…" at bounding box center [492, 352] width 985 height 501
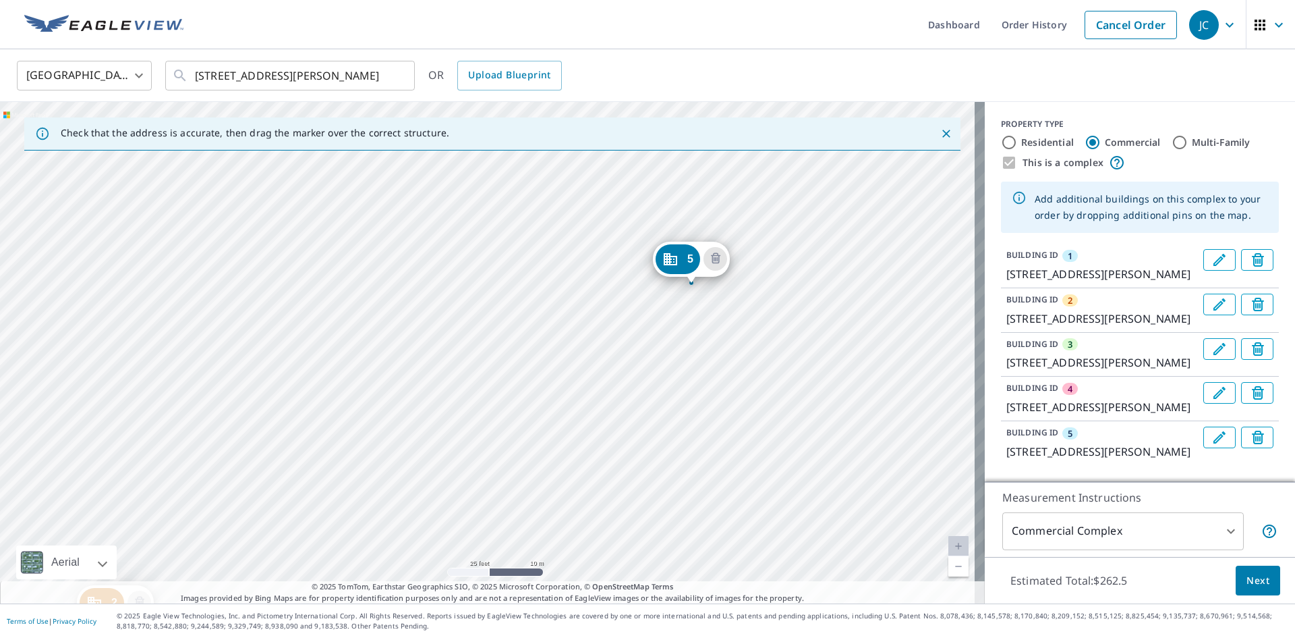
click at [481, 420] on div "2 1882 [PERSON_NAME][GEOGRAPHIC_DATA] 3 [STREET_ADDRESS][PERSON_NAME] 4 [STREET…" at bounding box center [492, 352] width 985 height 501
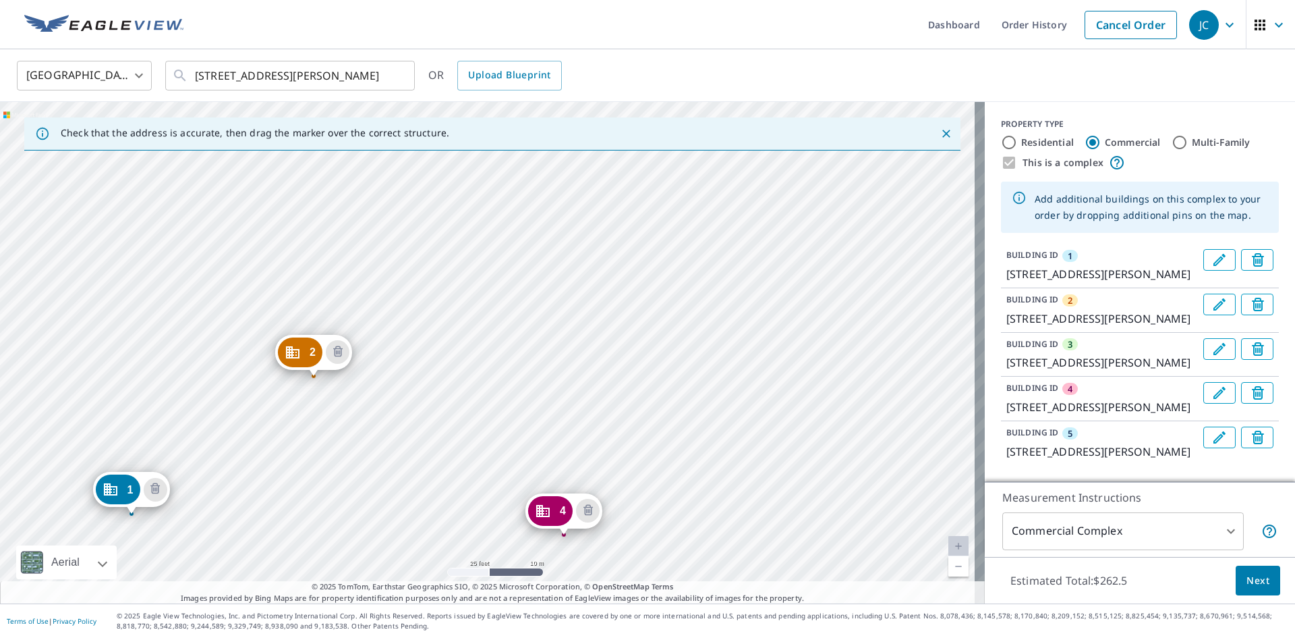
drag, startPoint x: 710, startPoint y: 212, endPoint x: 702, endPoint y: 150, distance: 62.7
click at [702, 150] on div "Check that the address is accurate, then drag the marker over the correct struc…" at bounding box center [492, 352] width 985 height 501
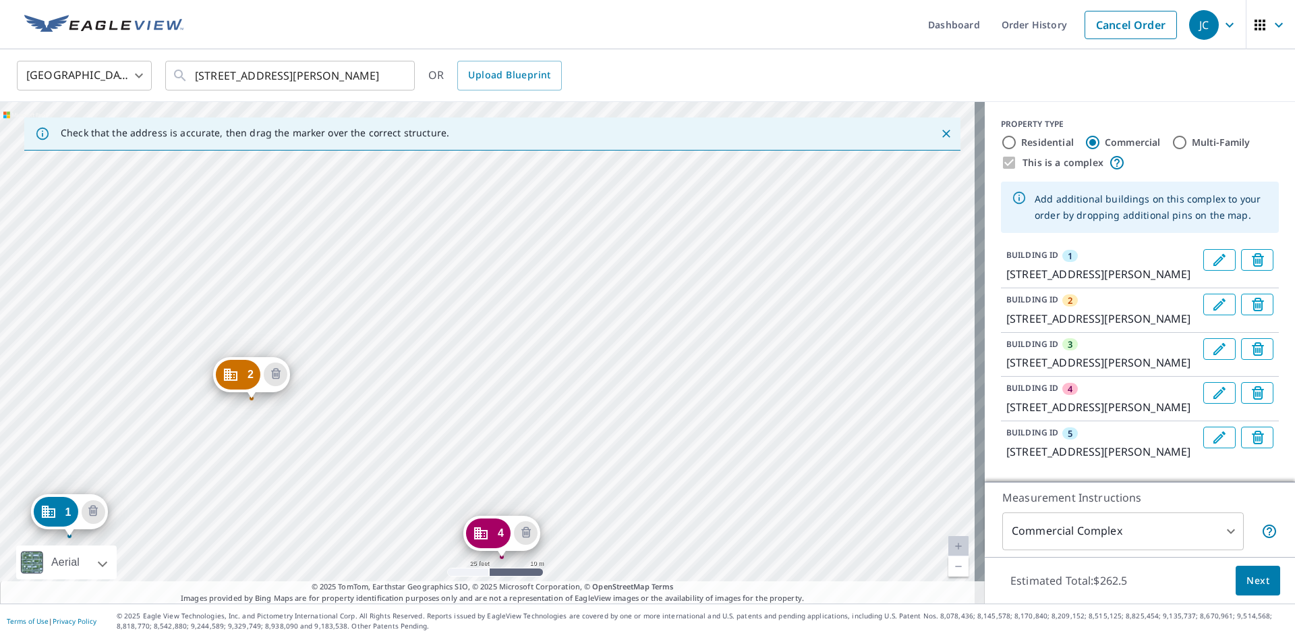
drag, startPoint x: 710, startPoint y: 209, endPoint x: 659, endPoint y: 132, distance: 93.0
click at [659, 132] on div "Check that the address is accurate, then drag the marker over the correct struc…" at bounding box center [492, 352] width 985 height 501
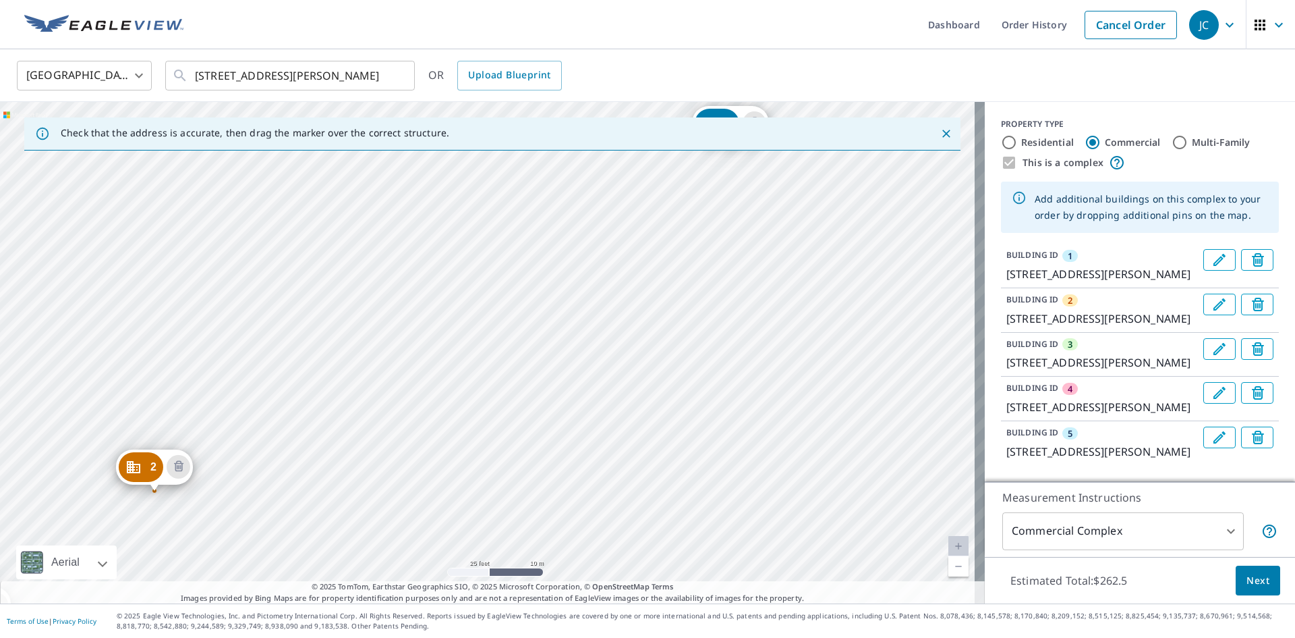
click at [543, 268] on div "2 1882 [PERSON_NAME][GEOGRAPHIC_DATA] 3 [STREET_ADDRESS][PERSON_NAME] 4 [STREET…" at bounding box center [492, 352] width 985 height 501
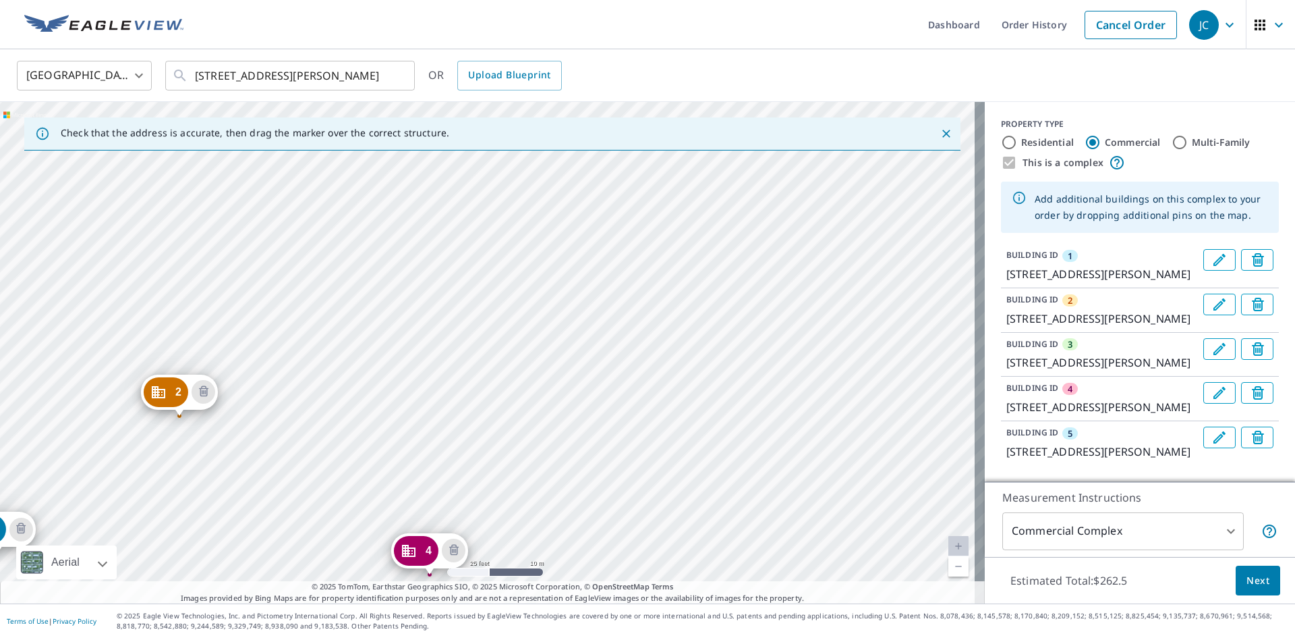
drag, startPoint x: 612, startPoint y: 185, endPoint x: 289, endPoint y: 377, distance: 375.5
click at [289, 377] on div "2 1882 [PERSON_NAME][GEOGRAPHIC_DATA] 3 [STREET_ADDRESS][PERSON_NAME] 4 [STREET…" at bounding box center [492, 352] width 985 height 501
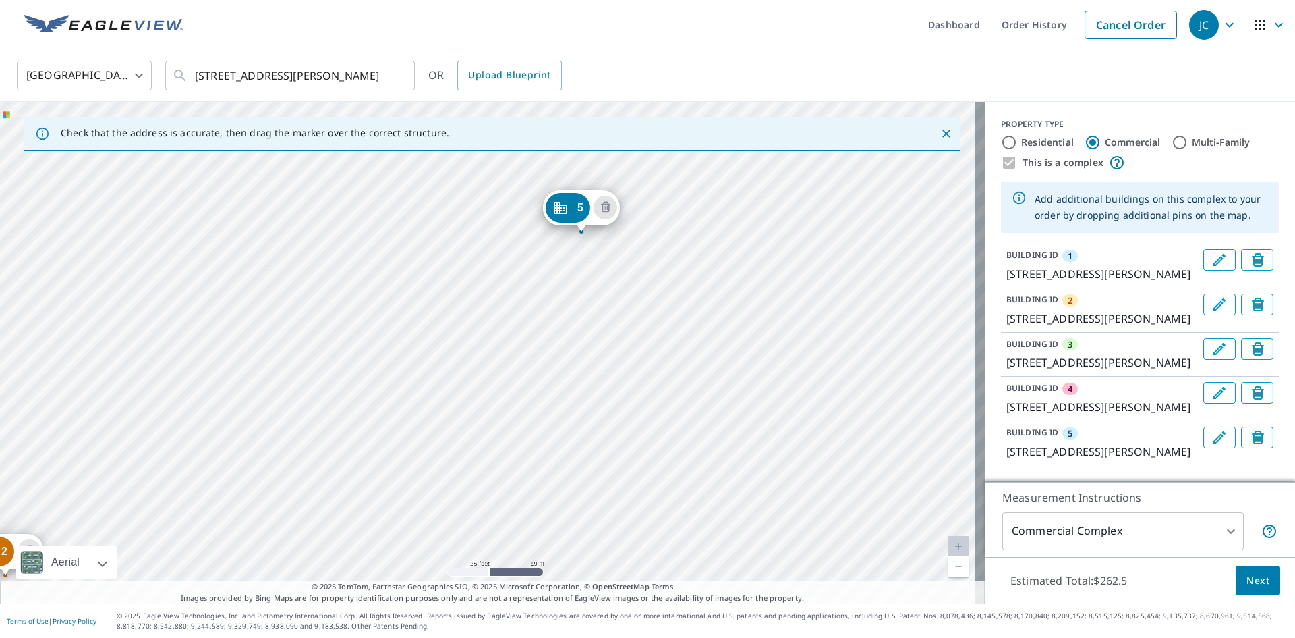
drag, startPoint x: 532, startPoint y: 309, endPoint x: 358, endPoint y: 468, distance: 235.9
click at [358, 468] on div "2 1882 [PERSON_NAME][GEOGRAPHIC_DATA] 3 [STREET_ADDRESS][PERSON_NAME] 4 [STREET…" at bounding box center [492, 352] width 985 height 501
click at [610, 211] on icon "Delete building 5" at bounding box center [606, 208] width 16 height 16
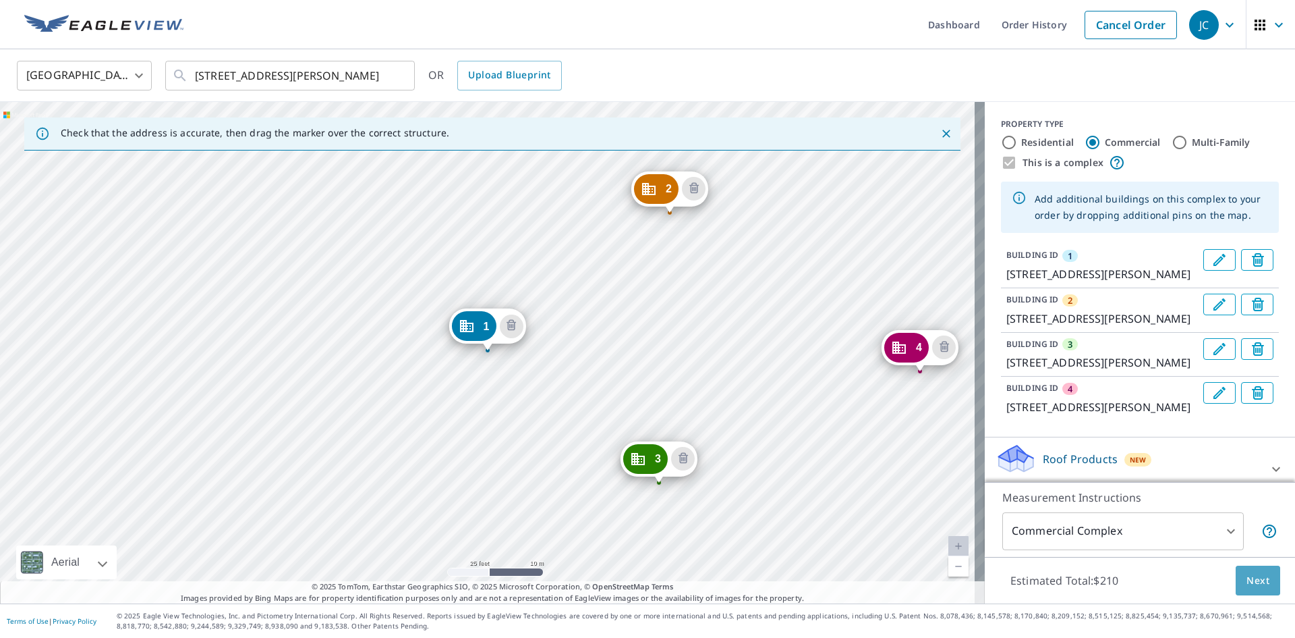
click at [1247, 584] on span "Next" at bounding box center [1258, 580] width 23 height 17
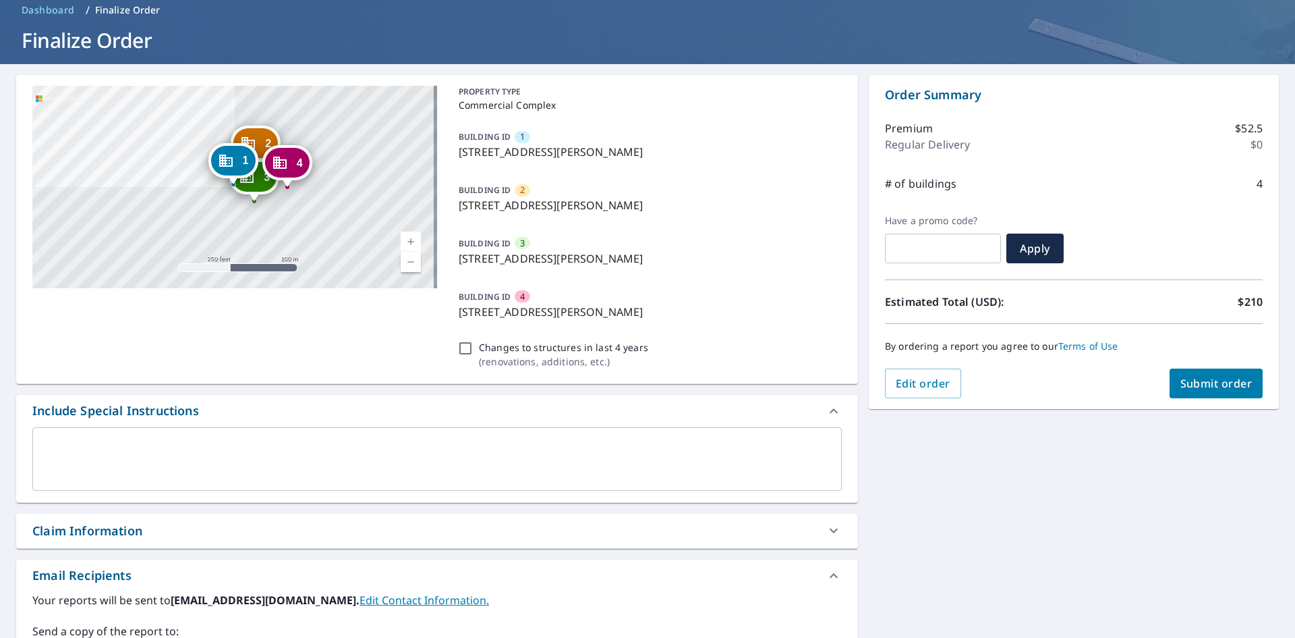
scroll to position [135, 0]
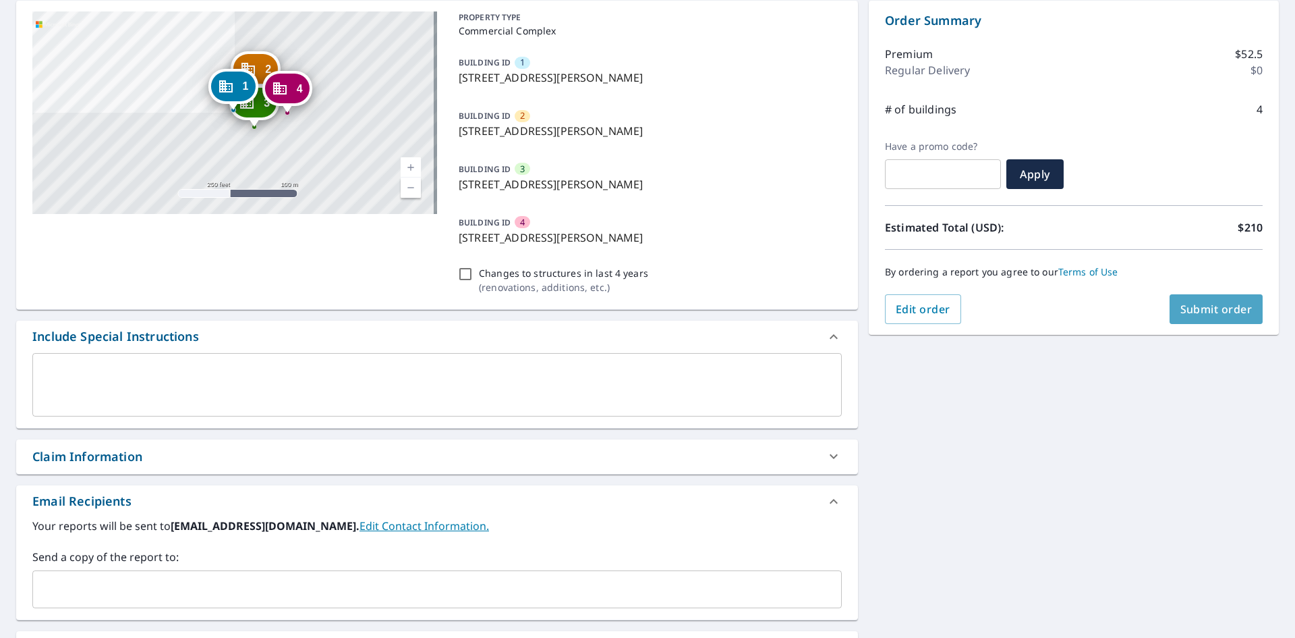
click at [1208, 312] on span "Submit order" at bounding box center [1217, 309] width 72 height 15
checkbox input "true"
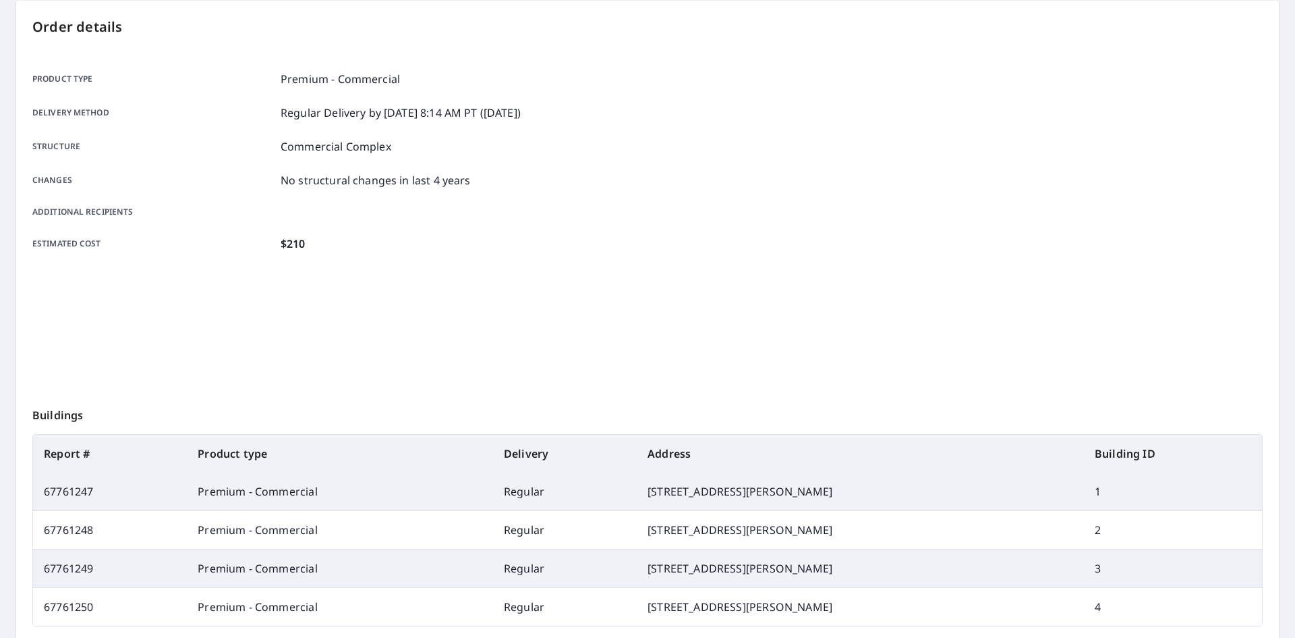
scroll to position [121, 0]
